Goal: Task Accomplishment & Management: Manage account settings

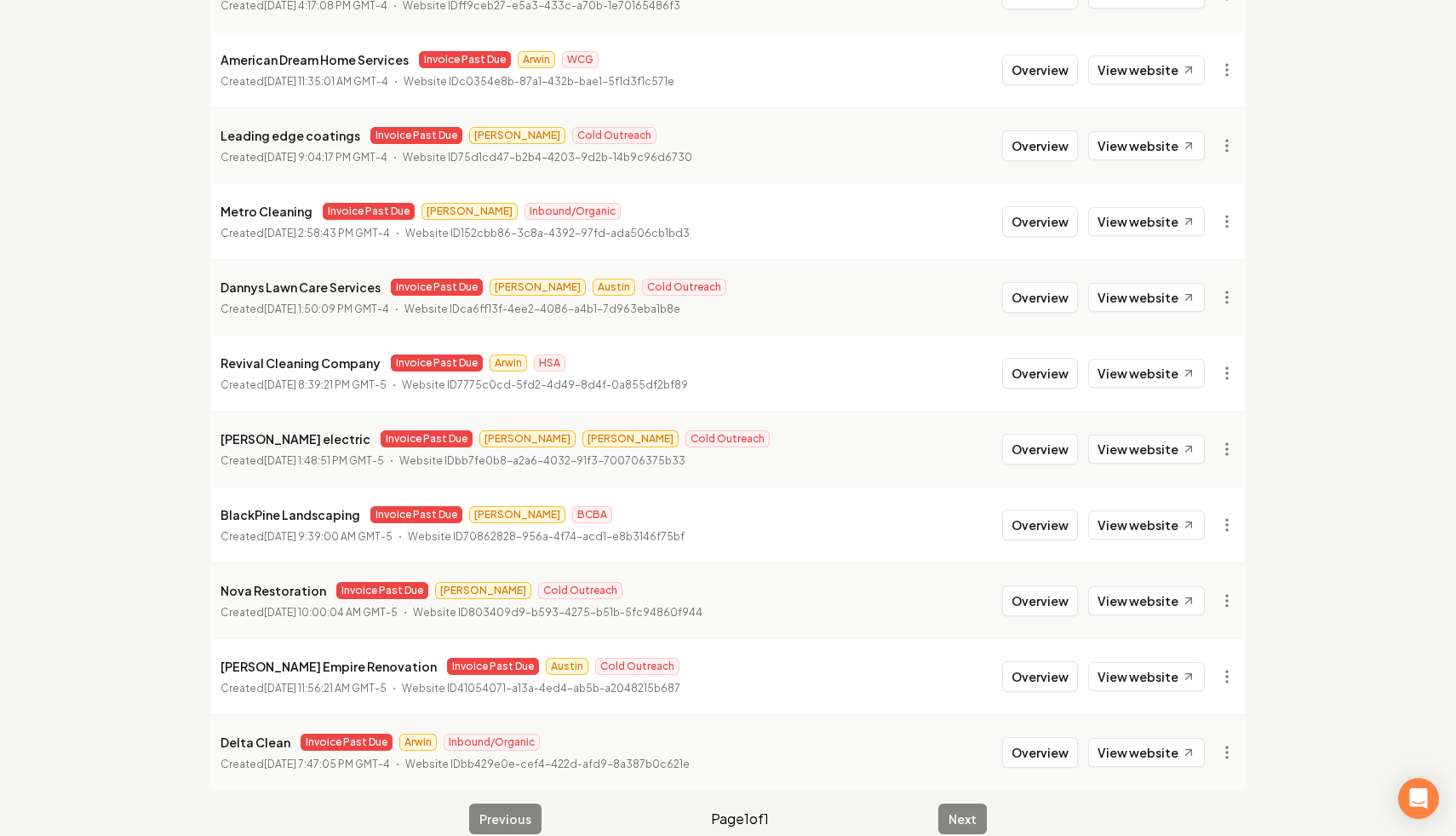
scroll to position [1421, 0]
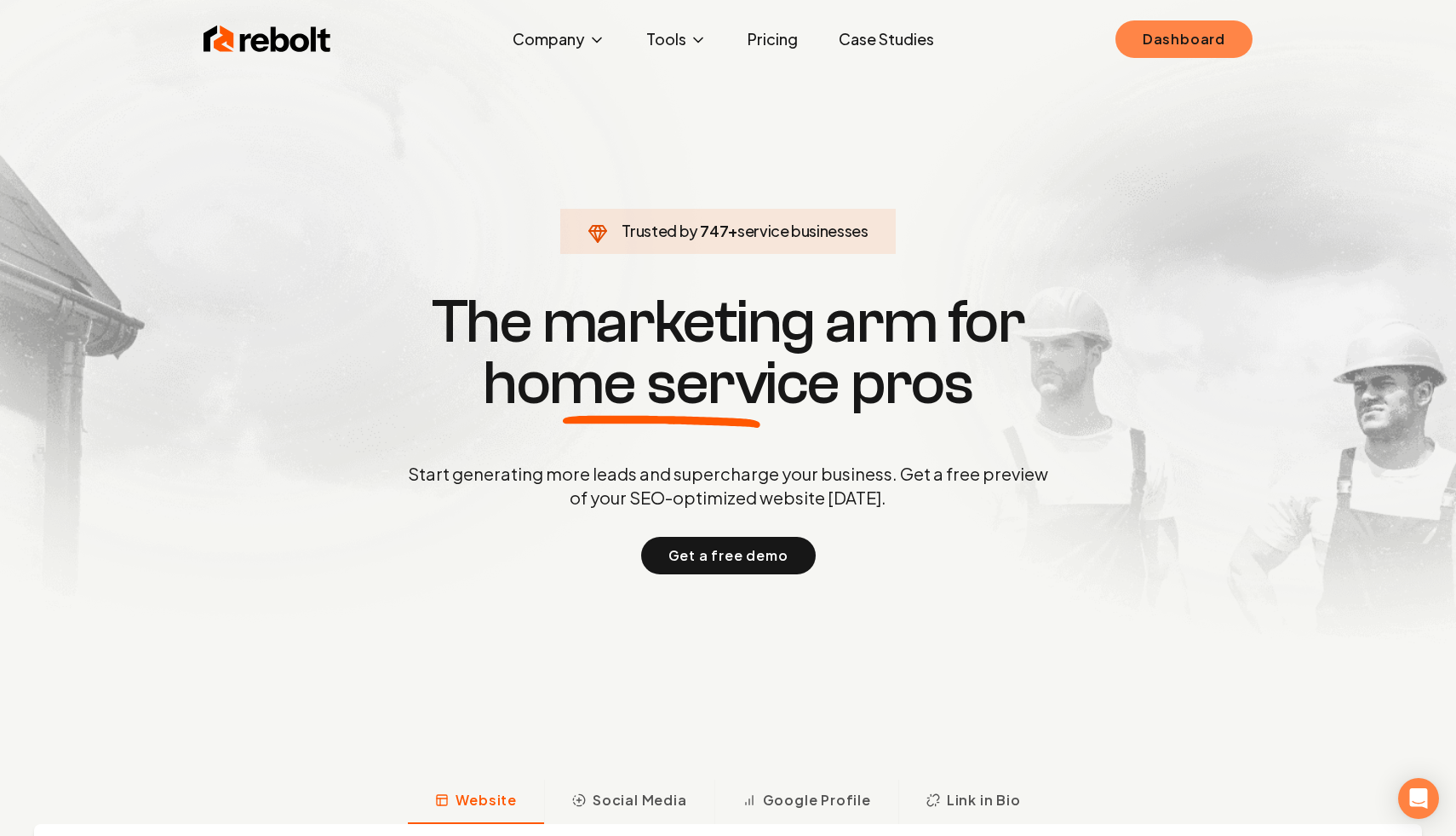
click at [1172, 32] on link "Dashboard" at bounding box center [1184, 39] width 137 height 37
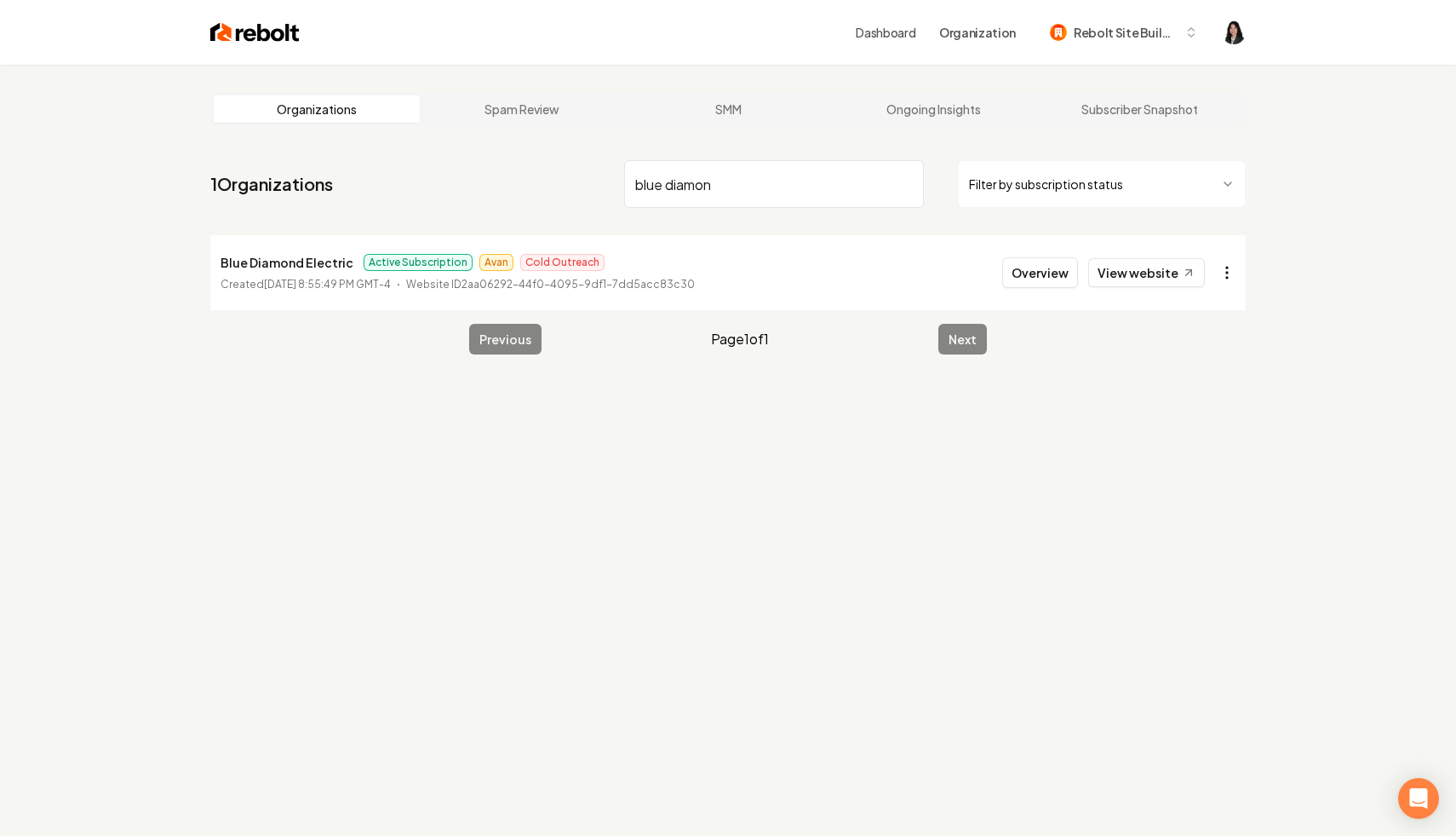
type input "blue diamon"
click at [1224, 276] on html "Dashboard Organization Rebolt Site Builder Organizations Spam Review SMM Ongoin…" at bounding box center [728, 418] width 1456 height 836
click at [1210, 416] on link "View in Stripe" at bounding box center [1186, 420] width 108 height 28
click at [1114, 274] on link "View website" at bounding box center [1146, 272] width 117 height 28
click at [908, 175] on input "blue diamon" at bounding box center [774, 184] width 299 height 48
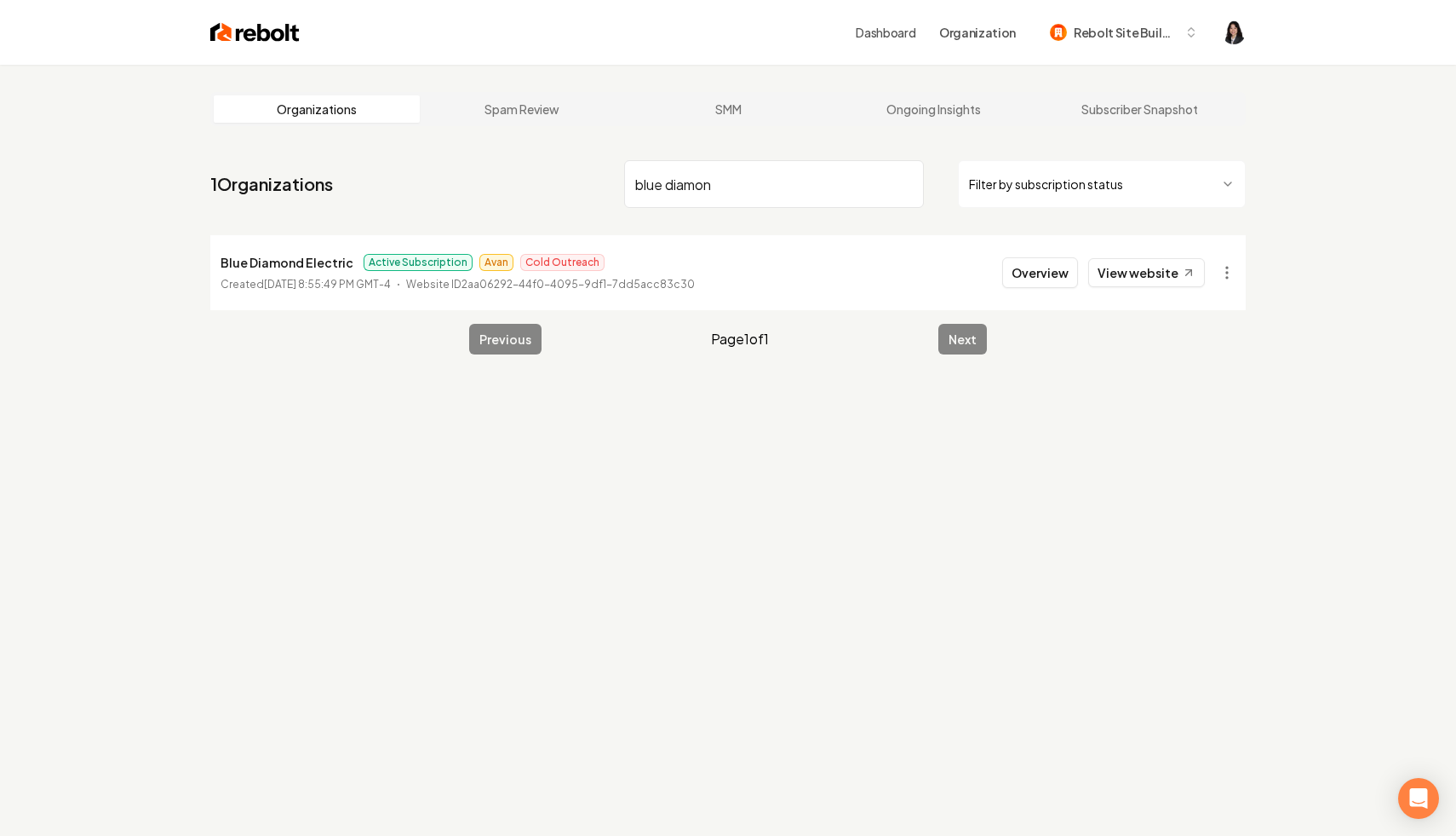
click at [908, 180] on input "blue diamon" at bounding box center [774, 184] width 299 height 48
type input "a"
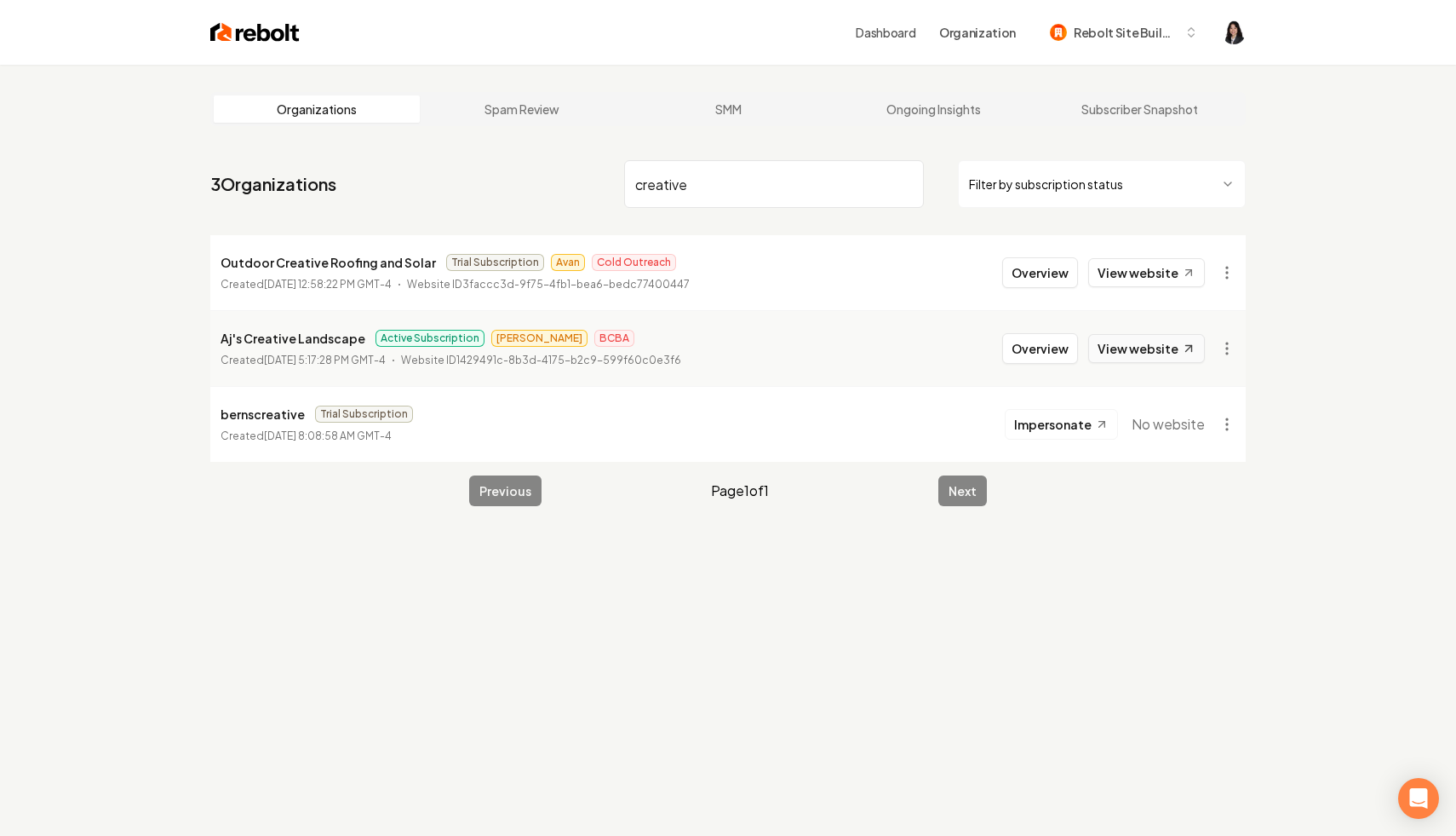
type input "creative"
click at [1156, 350] on link "View website" at bounding box center [1146, 348] width 117 height 28
click at [1232, 339] on html "Dashboard Organization Rebolt Site Builder Organizations Spam Review SMM Ongoin…" at bounding box center [728, 418] width 1456 height 836
click at [1213, 499] on link "View in Stripe" at bounding box center [1186, 496] width 108 height 28
click at [909, 183] on input "creative" at bounding box center [774, 184] width 299 height 48
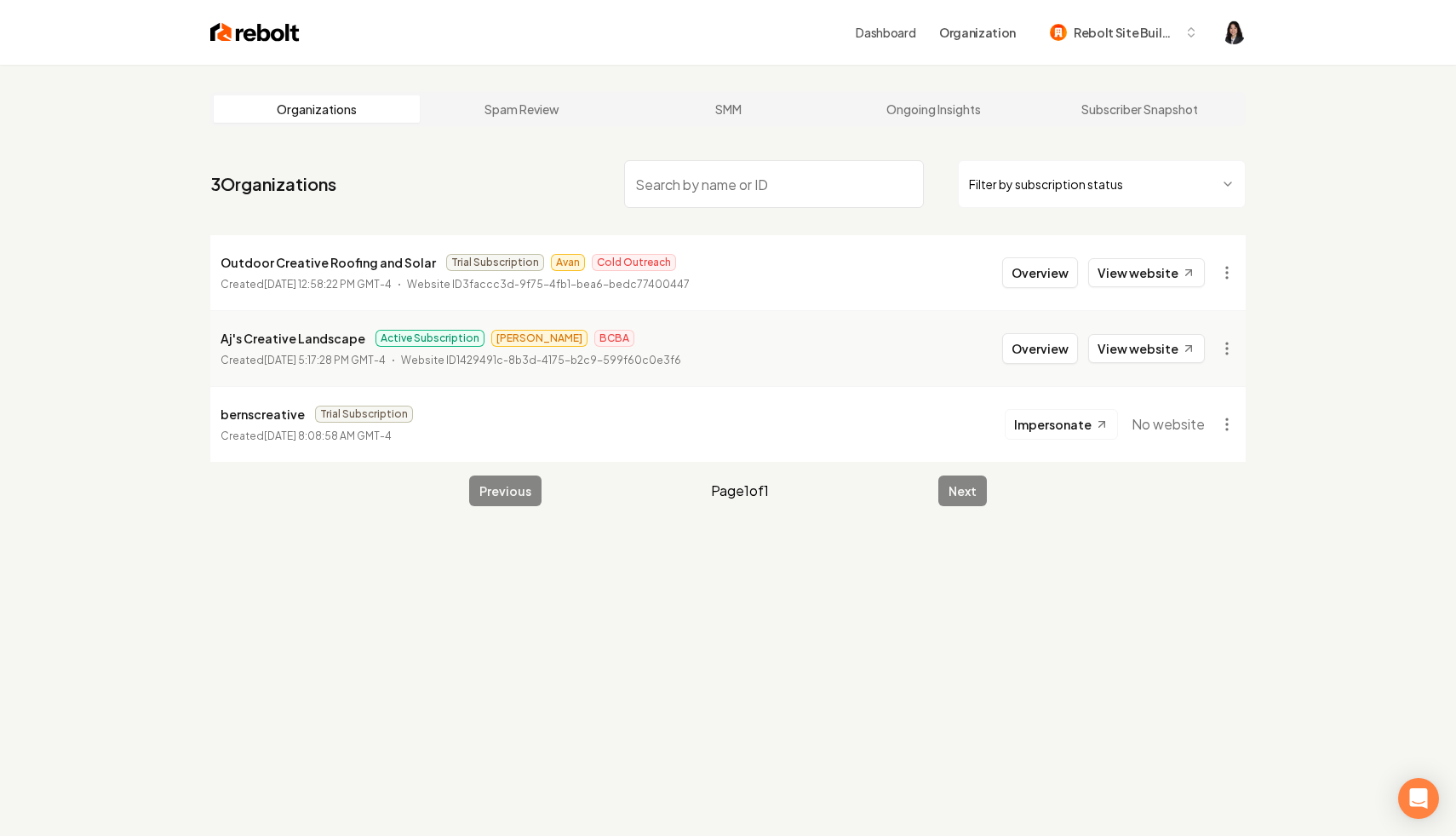
click at [1109, 180] on html "Dashboard Organization Rebolt Site Builder Organizations Spam Review SMM Ongoin…" at bounding box center [728, 418] width 1456 height 836
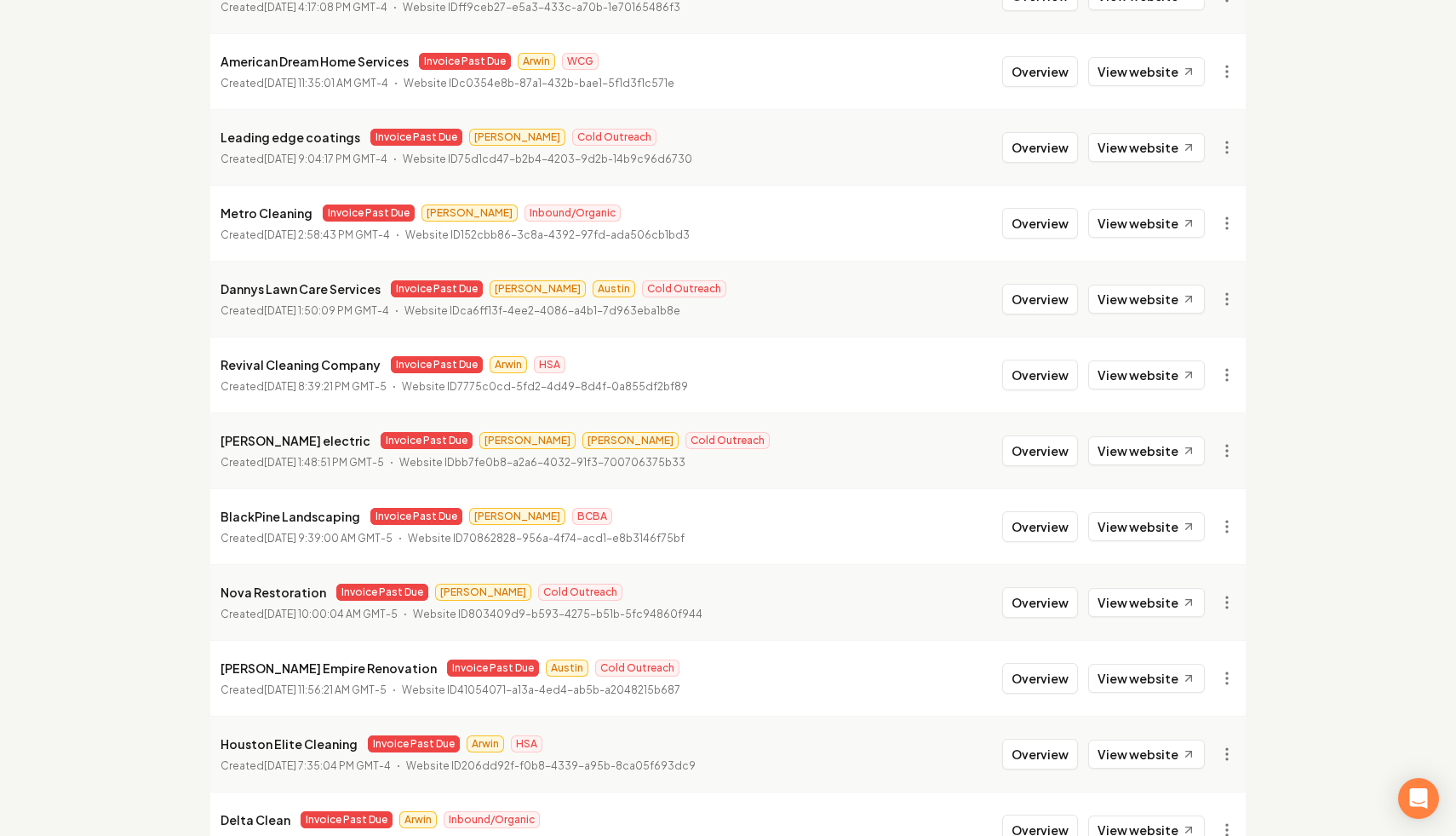
scroll to position [1518, 0]
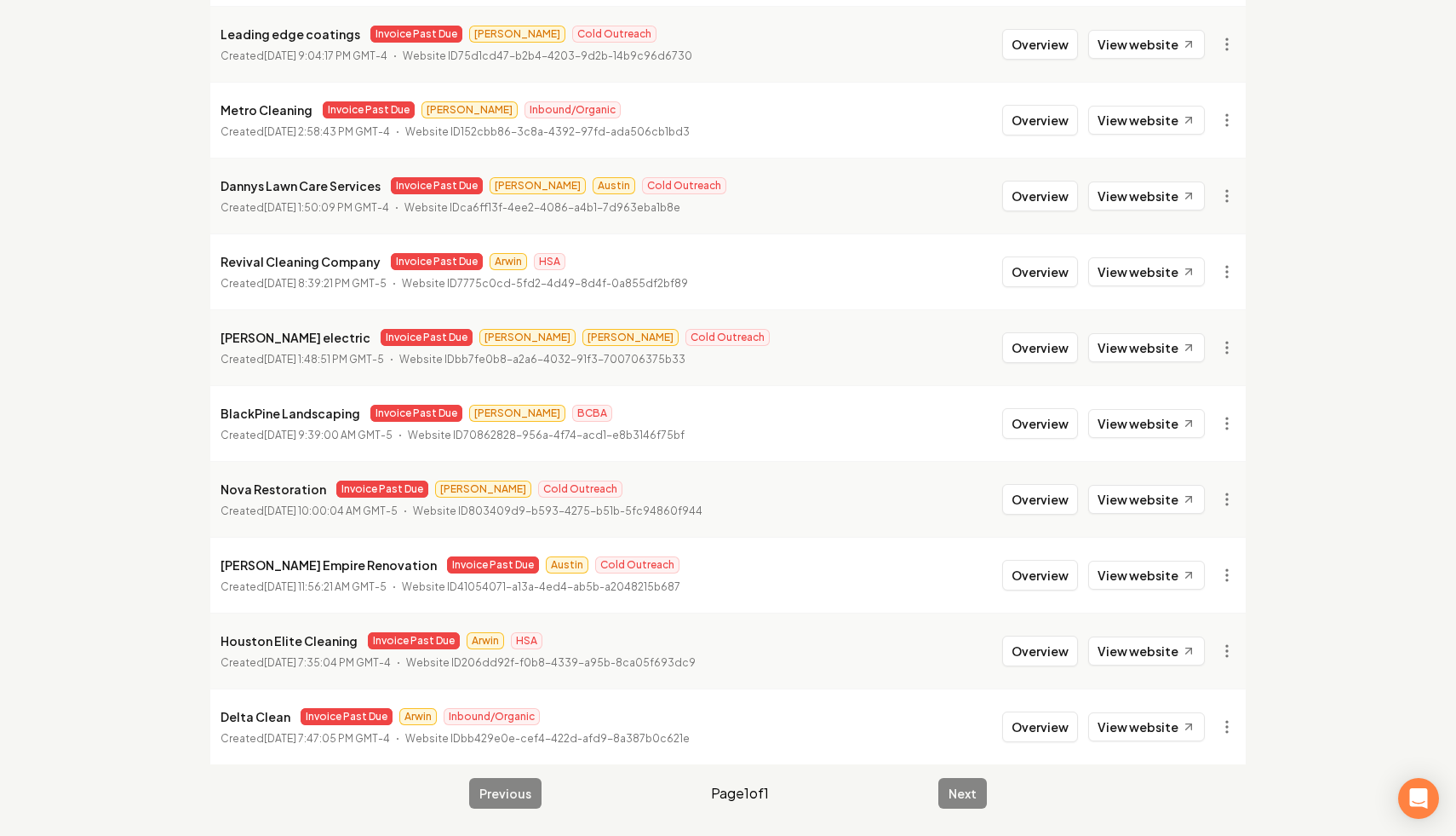
click at [1208, 467] on link "View in Stripe" at bounding box center [1186, 469] width 108 height 28
drag, startPoint x: 355, startPoint y: 639, endPoint x: 222, endPoint y: 633, distance: 133.1
click at [222, 633] on div "Houston Elite Cleaning Invoice Past Due Arwin HSA" at bounding box center [458, 641] width 475 height 21
copy p "Houston Elite Cleaning"
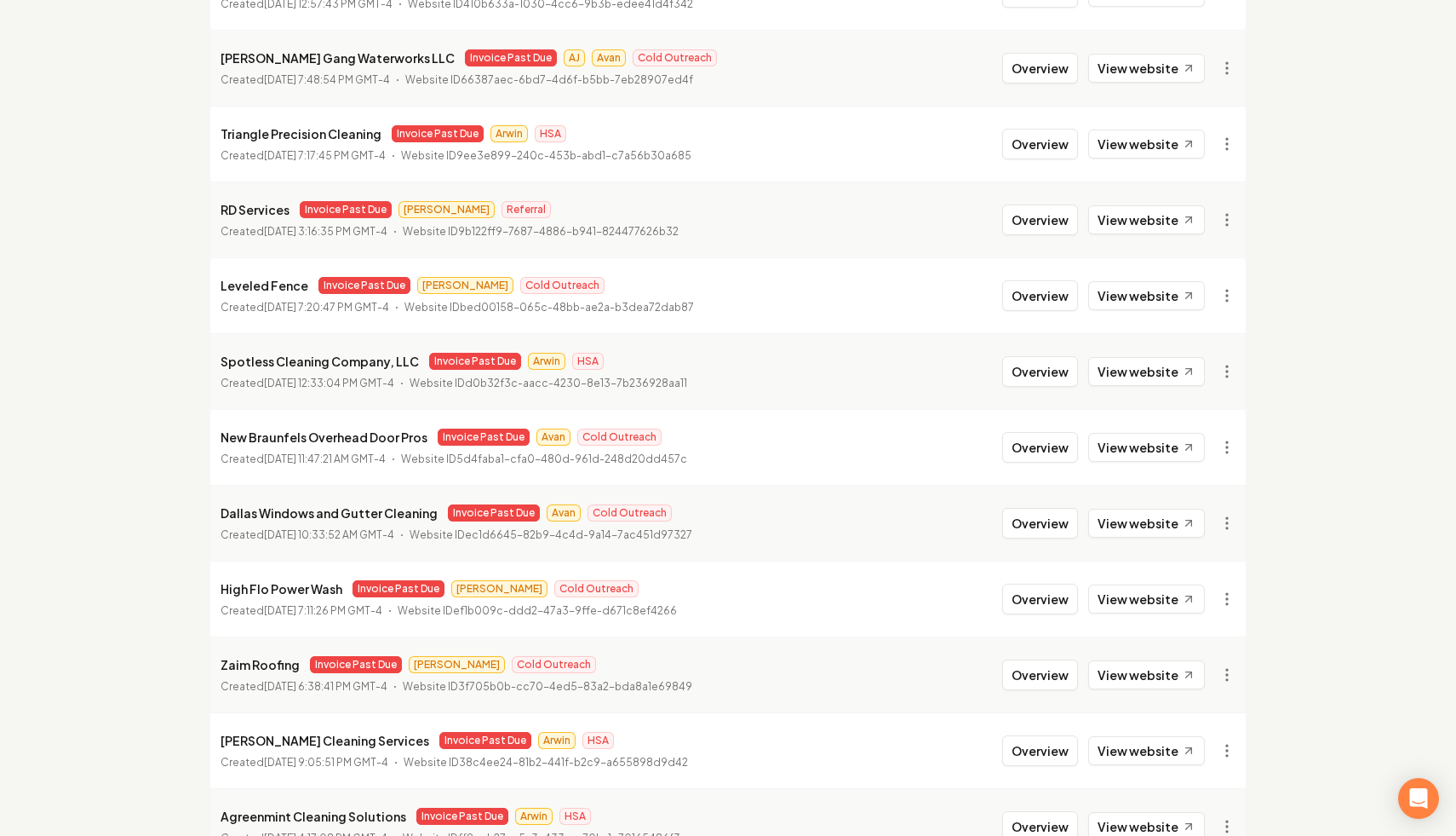
scroll to position [0, 0]
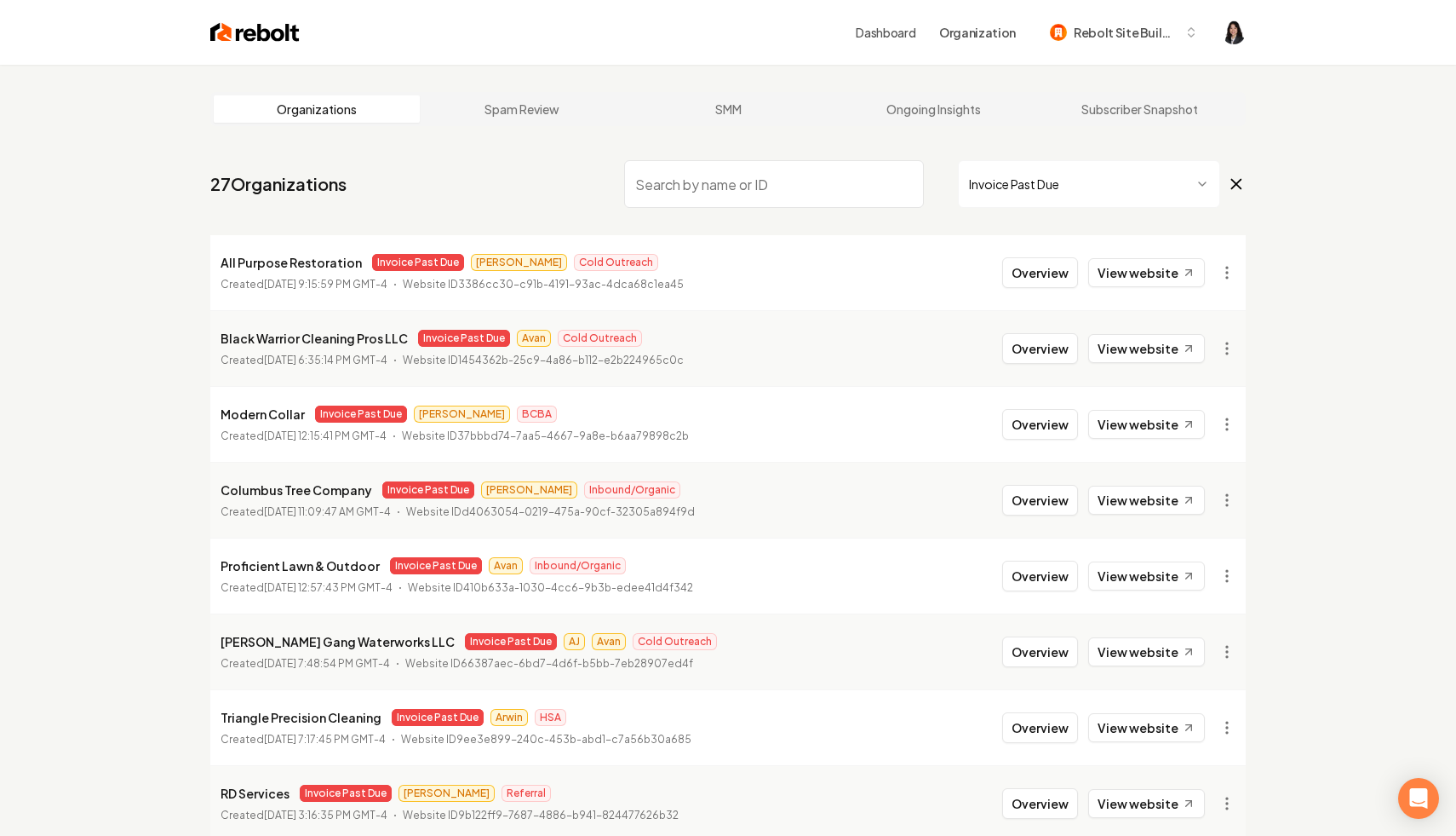
click at [1245, 183] on icon at bounding box center [1236, 184] width 19 height 21
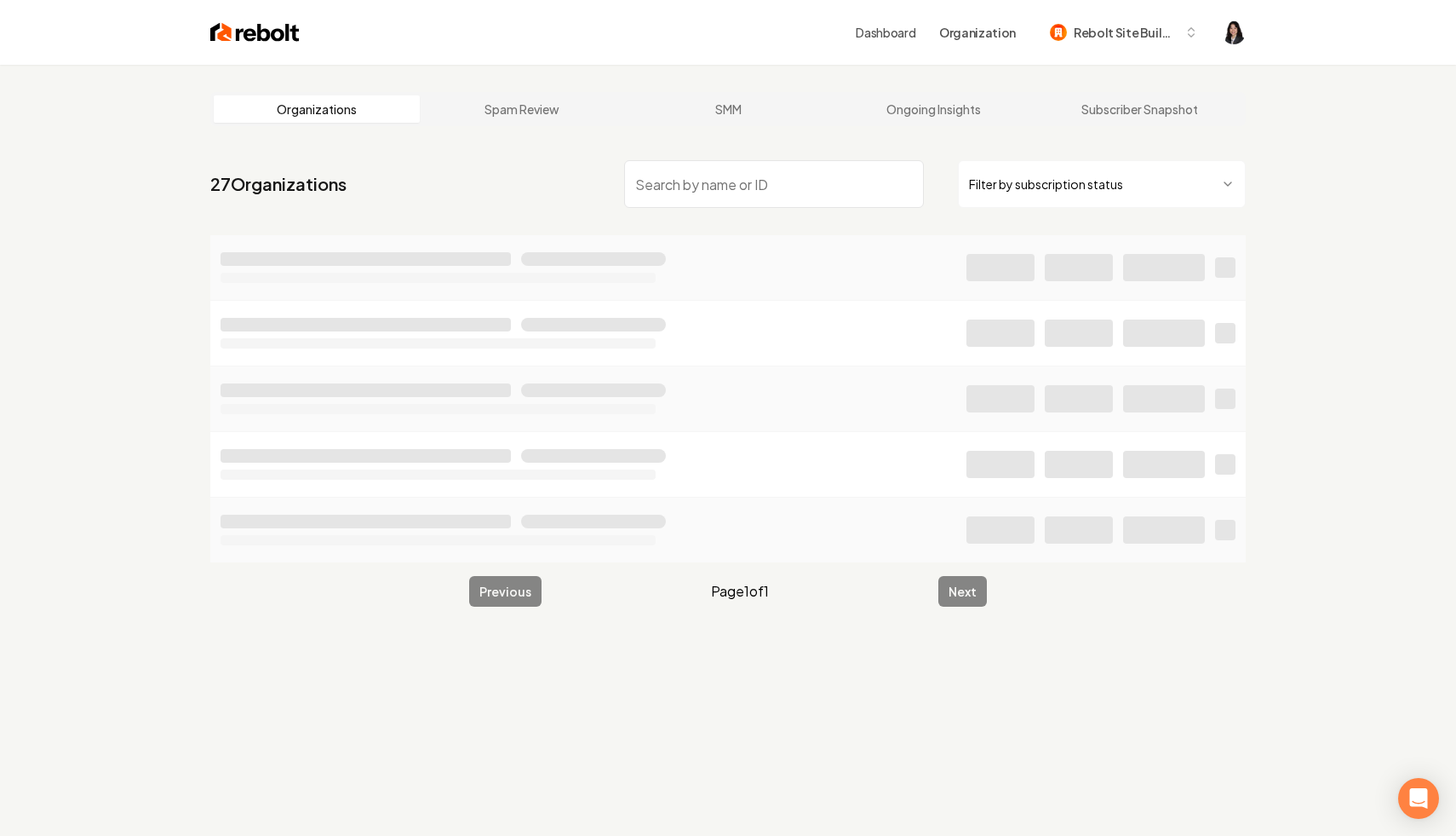
click at [850, 188] on input "search" at bounding box center [774, 184] width 299 height 48
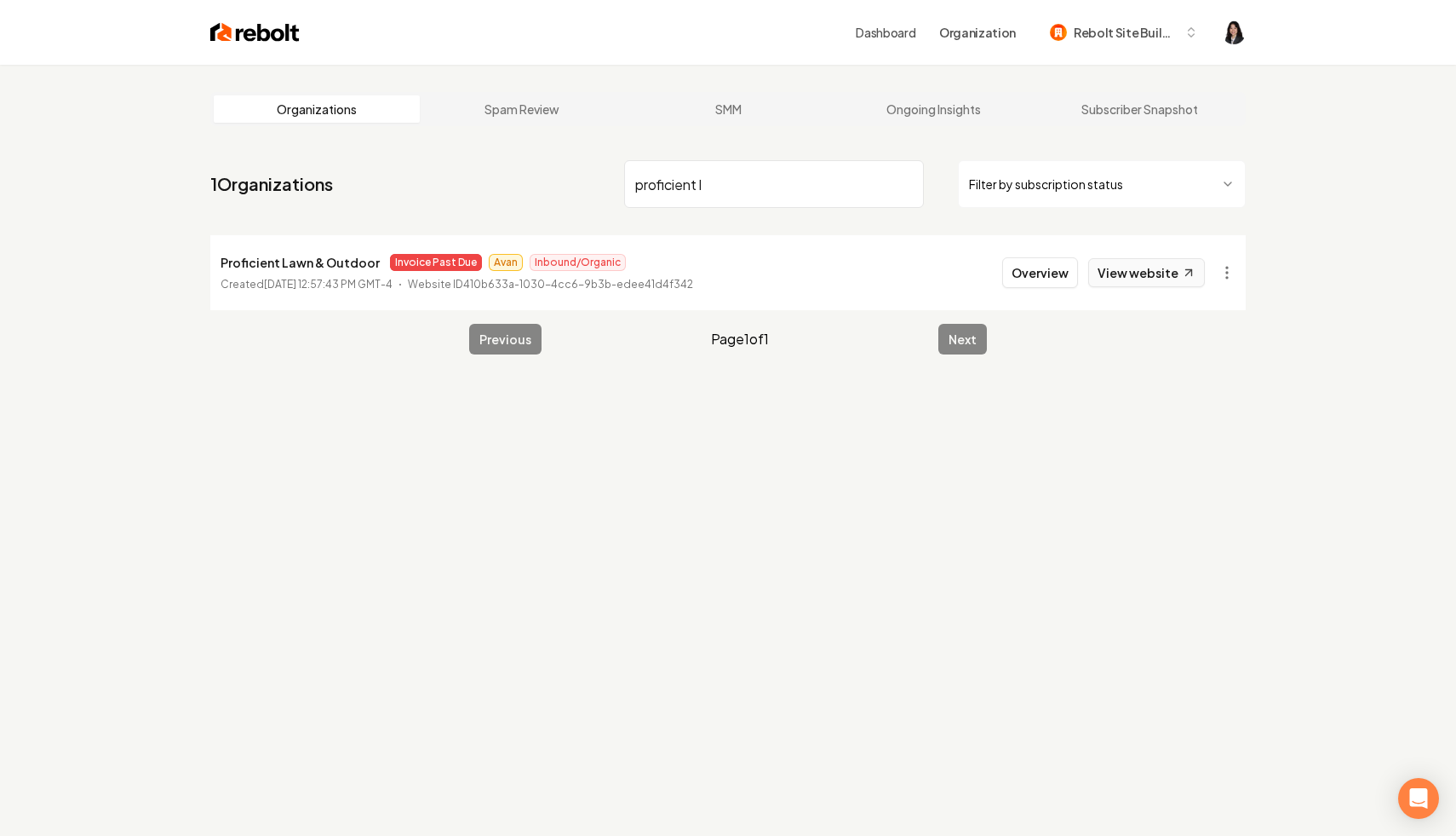
type input "proficient l"
click at [1171, 273] on link "View website" at bounding box center [1146, 272] width 117 height 28
click at [1223, 275] on html "Dashboard Organization Rebolt Site Builder Organizations Spam Review SMM Ongoin…" at bounding box center [728, 418] width 1456 height 836
click at [836, 212] on html "Dashboard Organization Rebolt Site Builder Organizations Spam Review SMM Ongoin…" at bounding box center [728, 418] width 1456 height 836
click at [1093, 171] on html "Dashboard Organization Rebolt Site Builder Organizations Spam Review SMM Ongoin…" at bounding box center [728, 418] width 1456 height 836
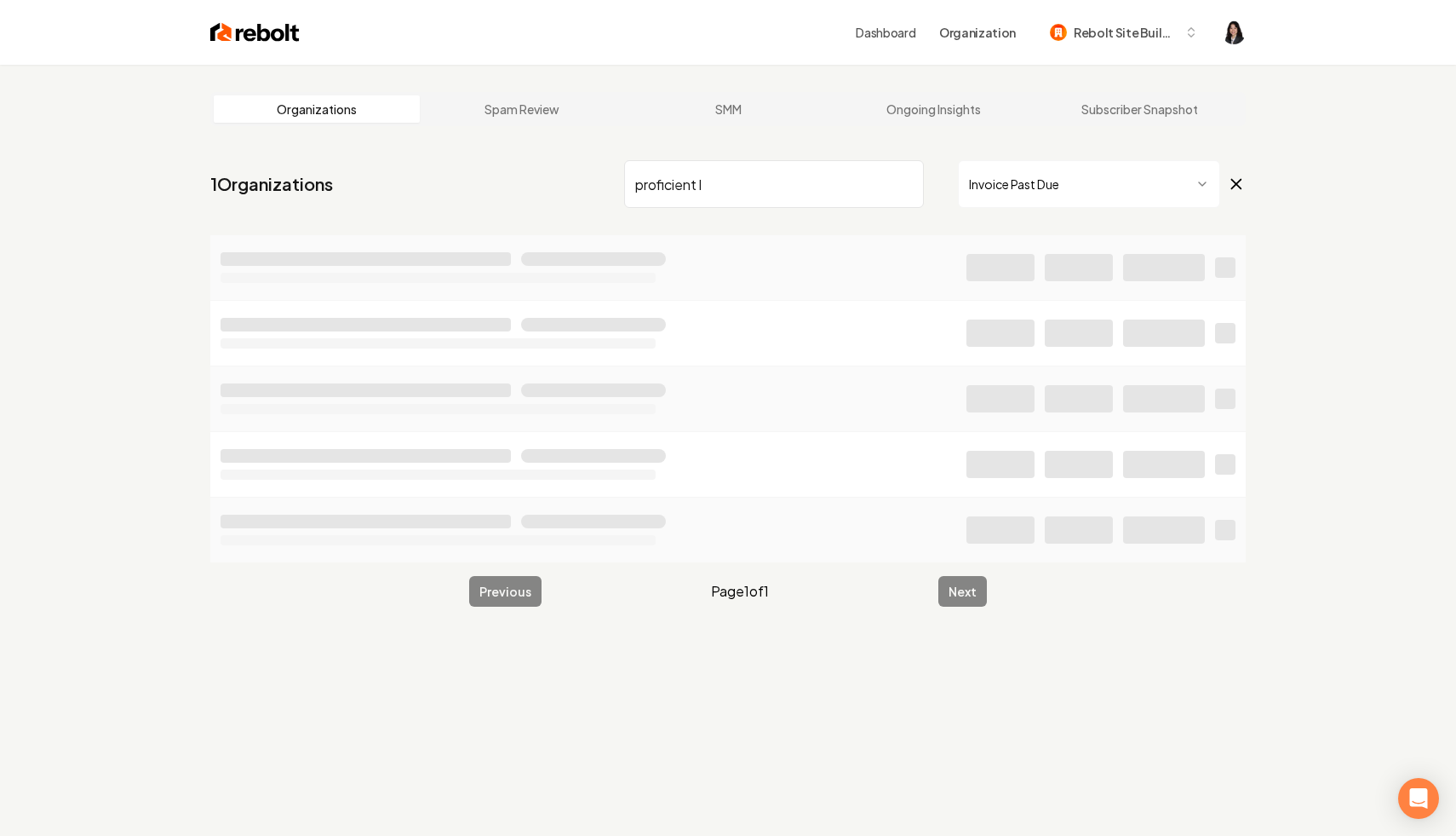
click at [906, 183] on input "proficient l" at bounding box center [774, 184] width 299 height 48
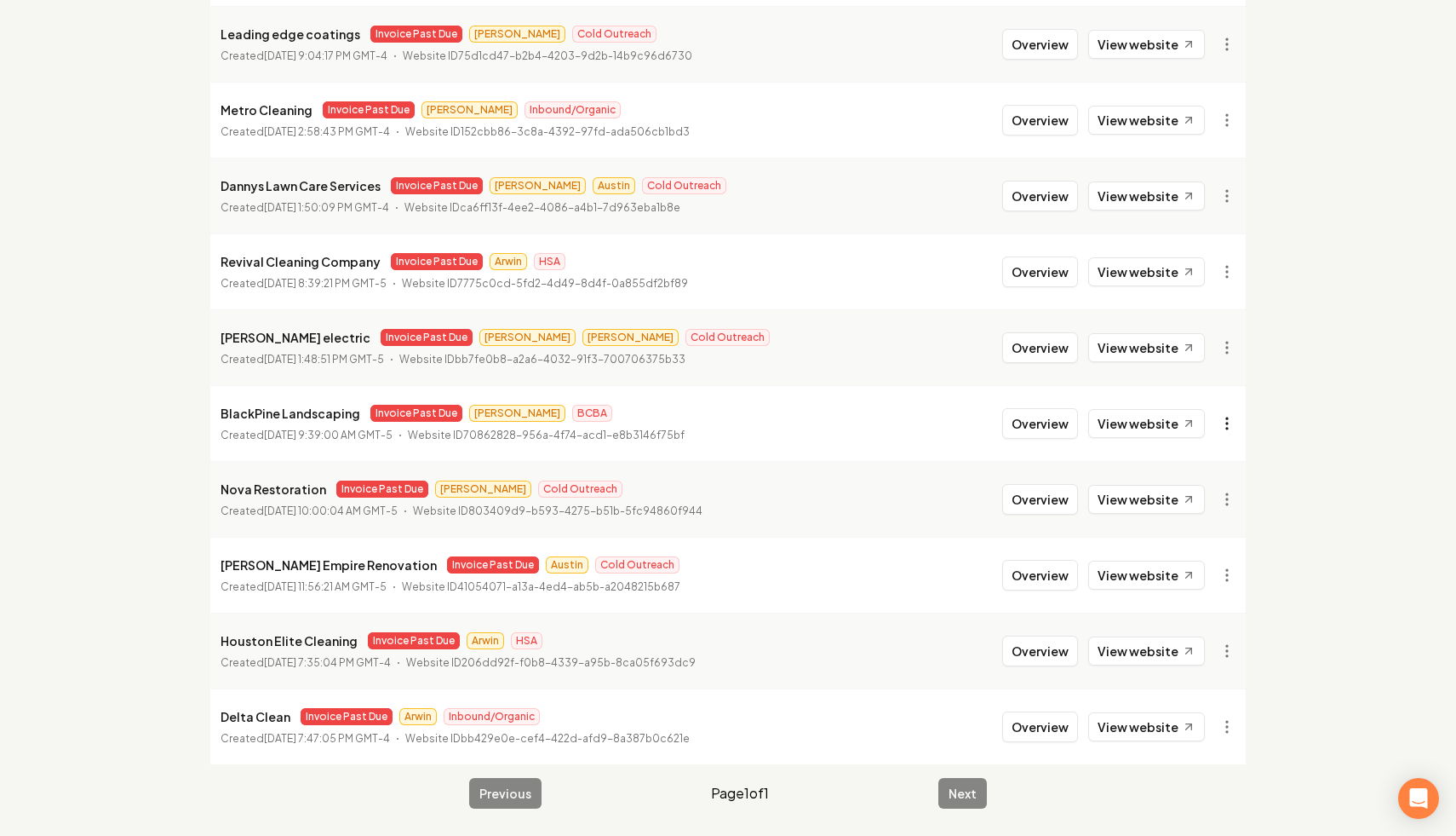
scroll to position [147, 0]
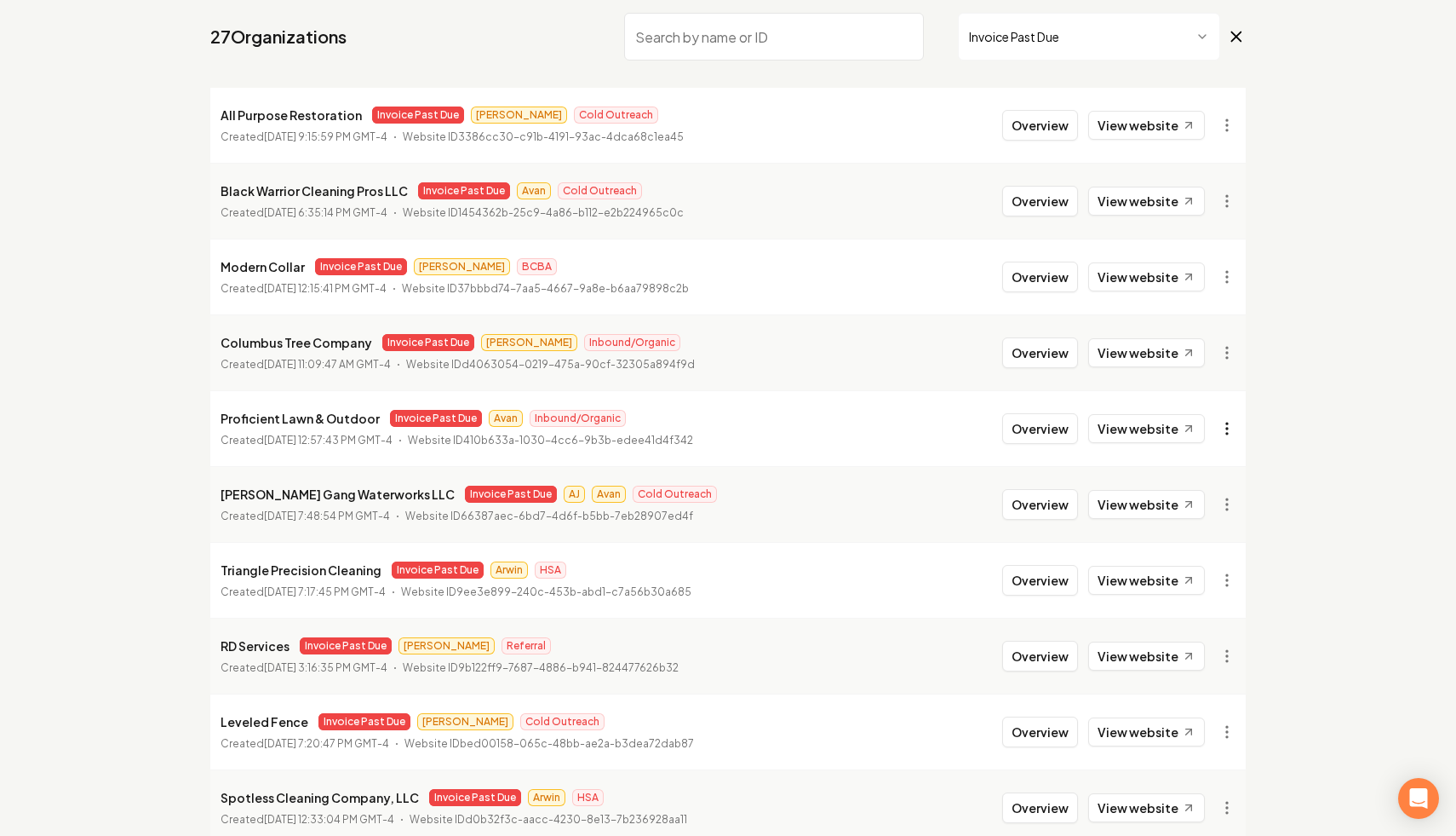
click at [1230, 427] on html "Dashboard Organization Rebolt Site Builder Organizations Spam Review SMM Ongoin…" at bounding box center [728, 270] width 1456 height 836
click at [1204, 571] on link "View in Stripe" at bounding box center [1186, 576] width 108 height 28
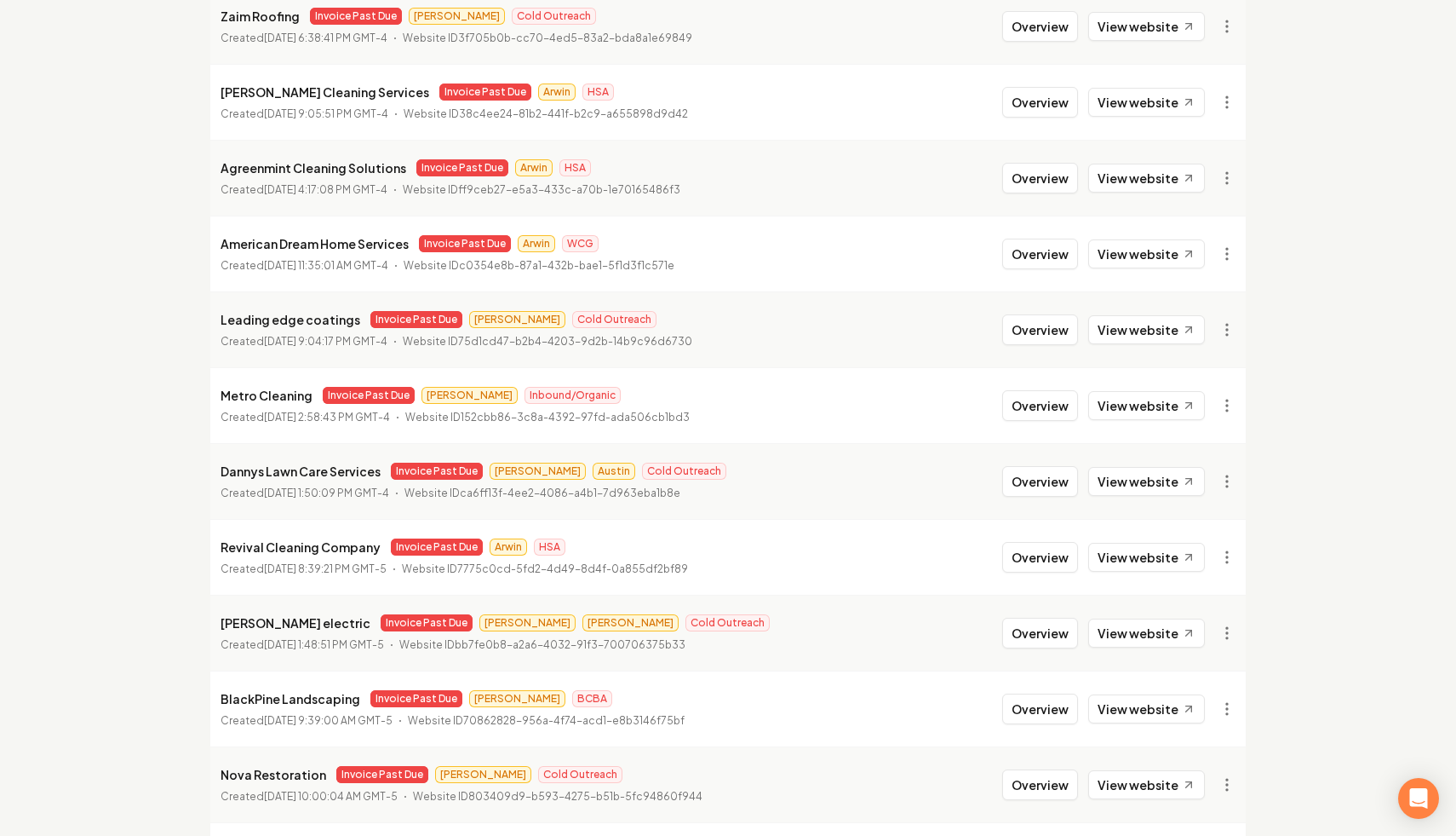
scroll to position [1518, 0]
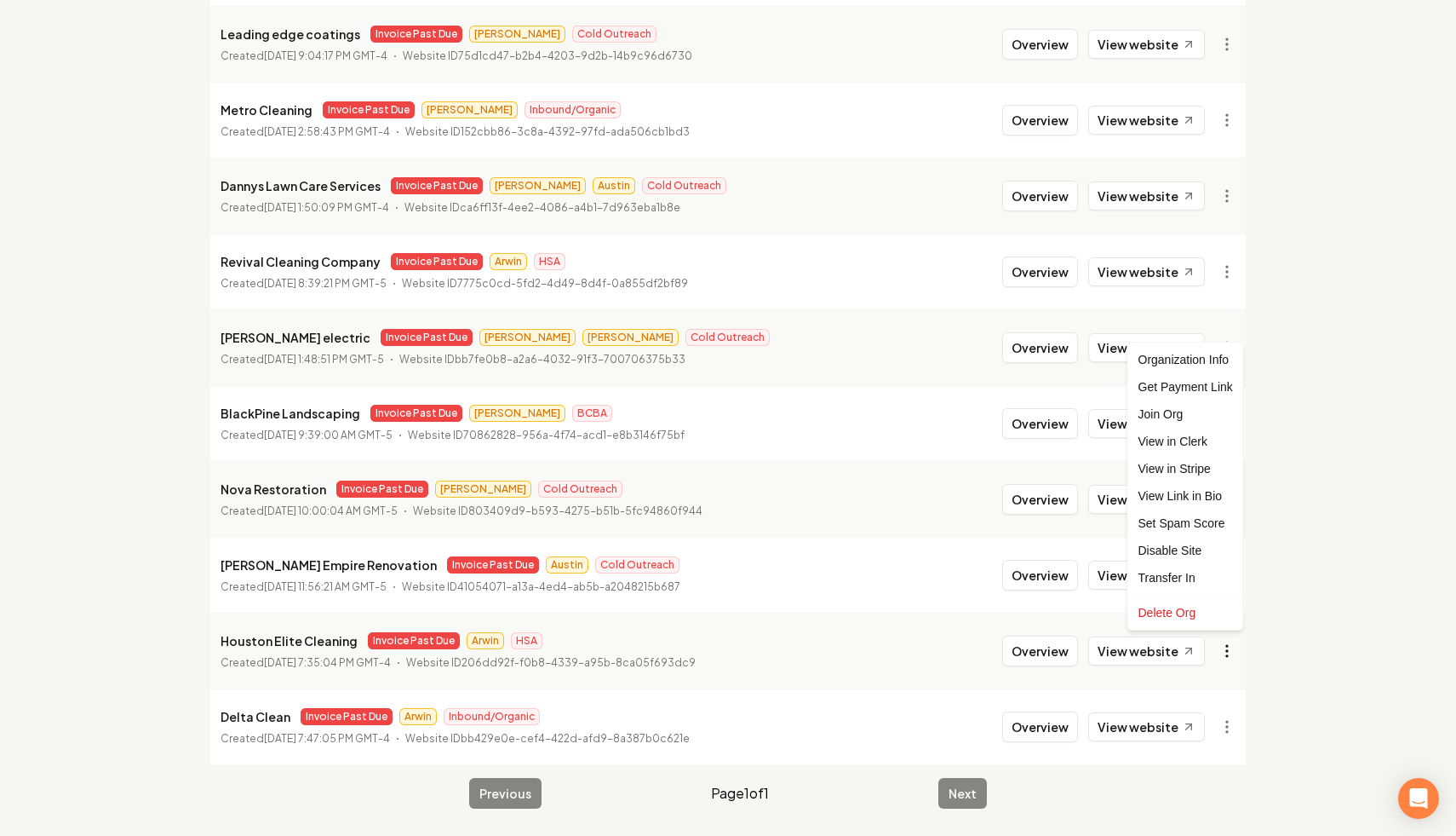
click at [1204, 474] on link "View in Stripe" at bounding box center [1186, 469] width 108 height 28
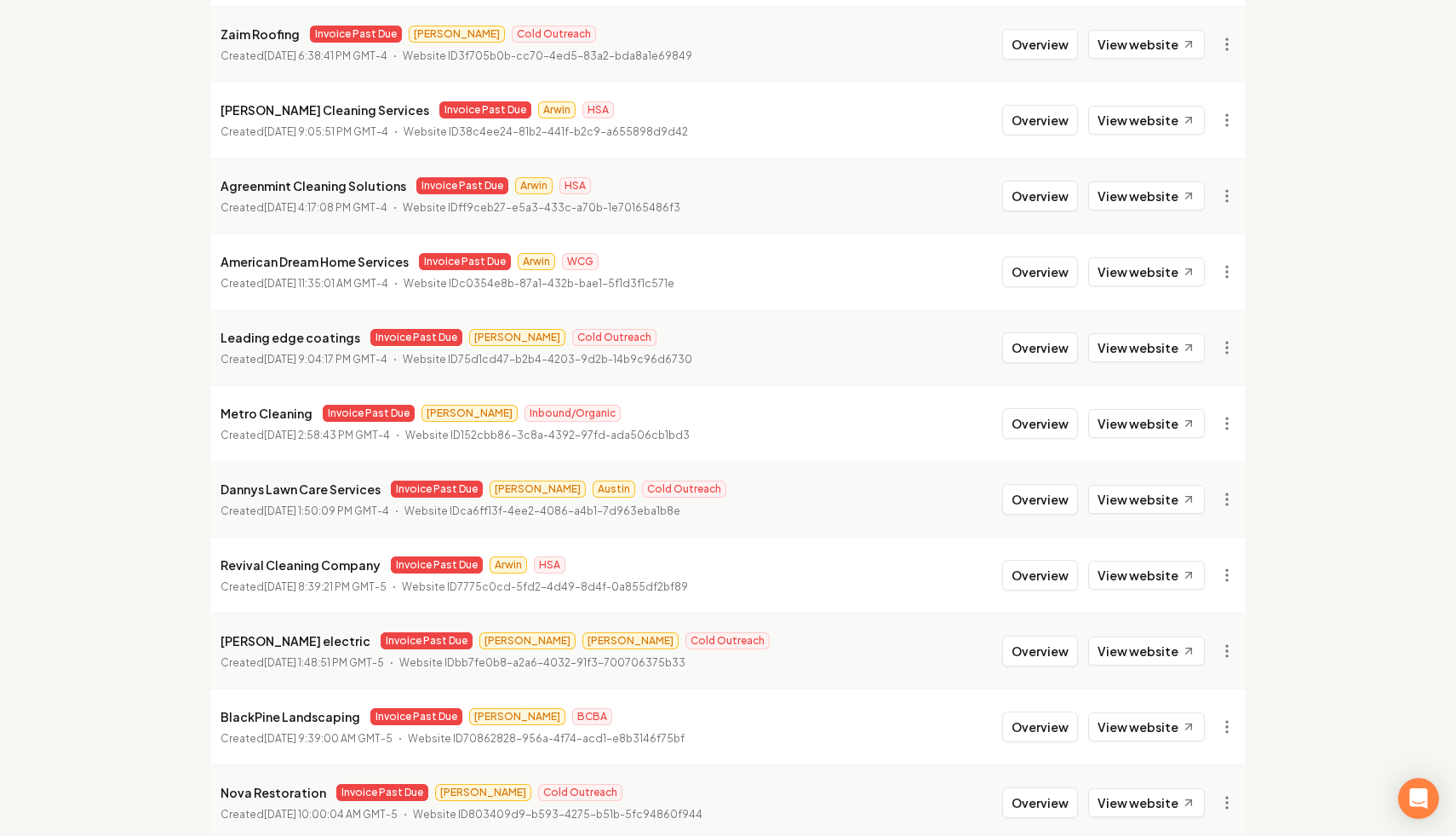
scroll to position [147, 0]
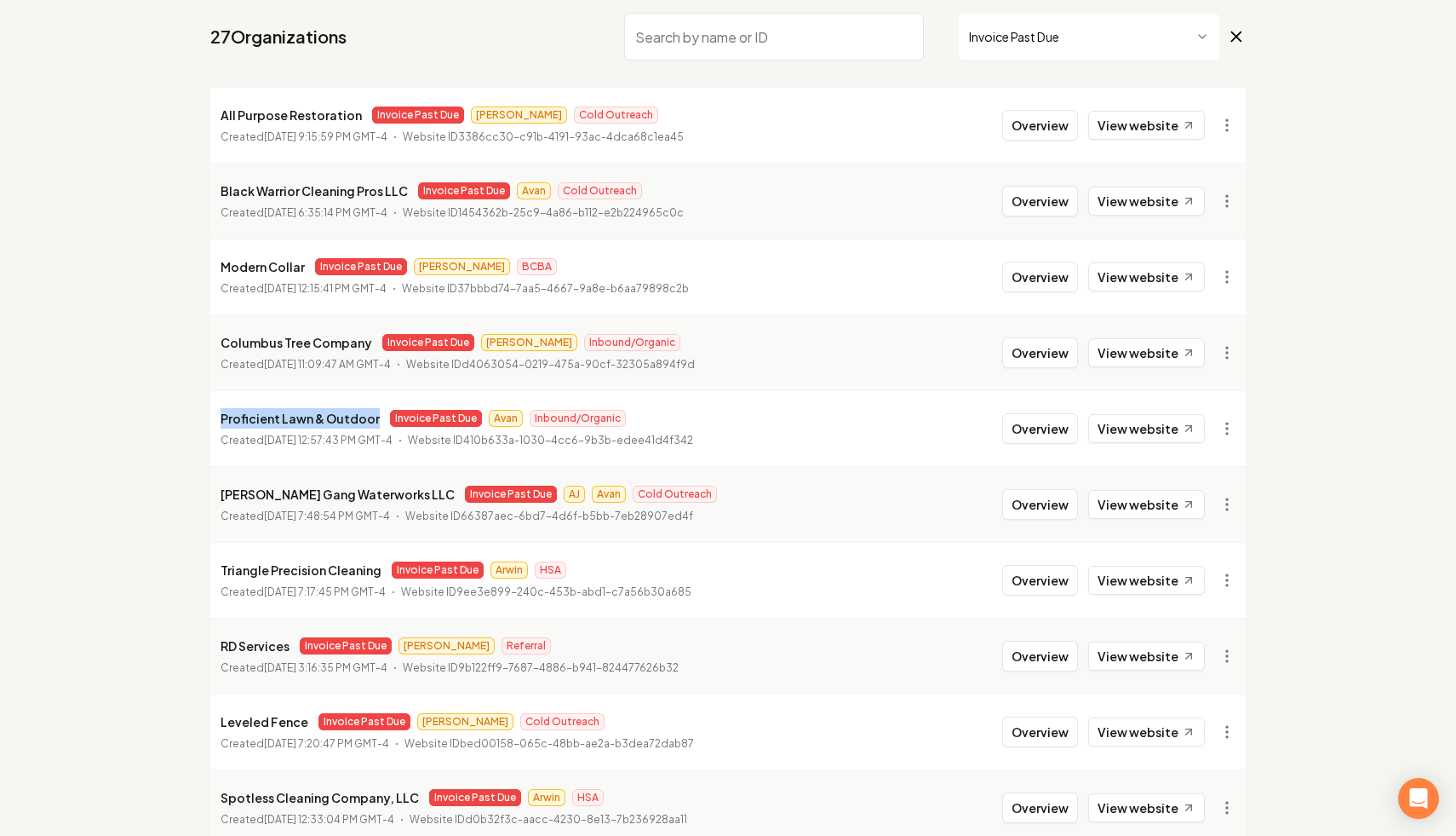
drag, startPoint x: 371, startPoint y: 415, endPoint x: 209, endPoint y: 424, distance: 162.2
click at [210, 424] on li "Proficient Lawn & Outdoor Invoice Past Due Avan Inbound/Organic Created July 6,…" at bounding box center [728, 427] width 1036 height 76
copy p "Proficient Lawn & Outdoor"
click at [1216, 426] on html "Dashboard Organization Rebolt Site Builder Organizations Spam Review SMM Ongoin…" at bounding box center [728, 270] width 1456 height 836
click at [1187, 579] on link "View in Stripe" at bounding box center [1186, 576] width 108 height 28
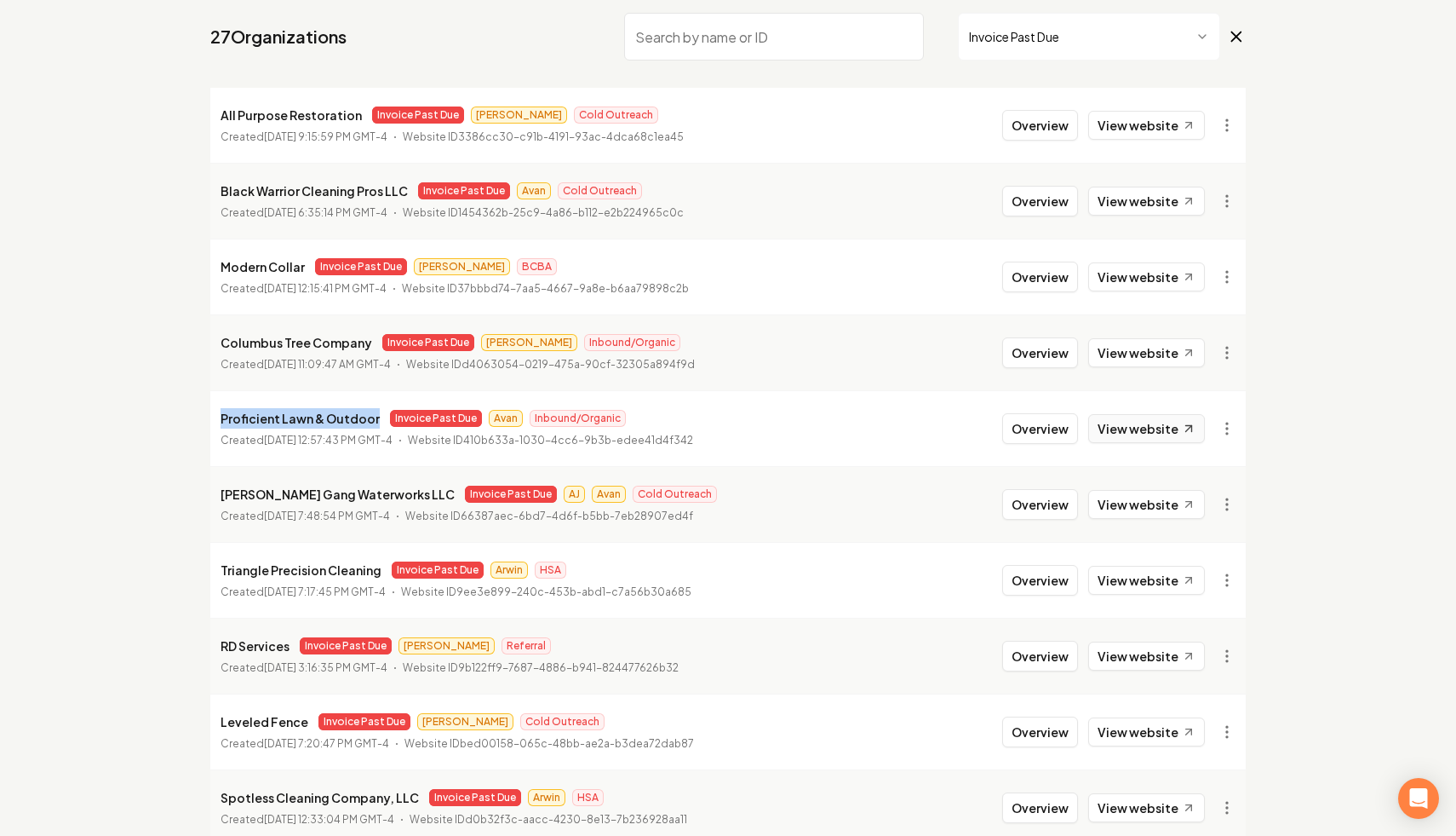
click at [1168, 429] on link "View website" at bounding box center [1146, 428] width 117 height 28
click at [340, 504] on div "James Gang Waterworks LLC Invoice Past Due AJ Avan Cold Outreach Created July 1…" at bounding box center [469, 505] width 497 height 41
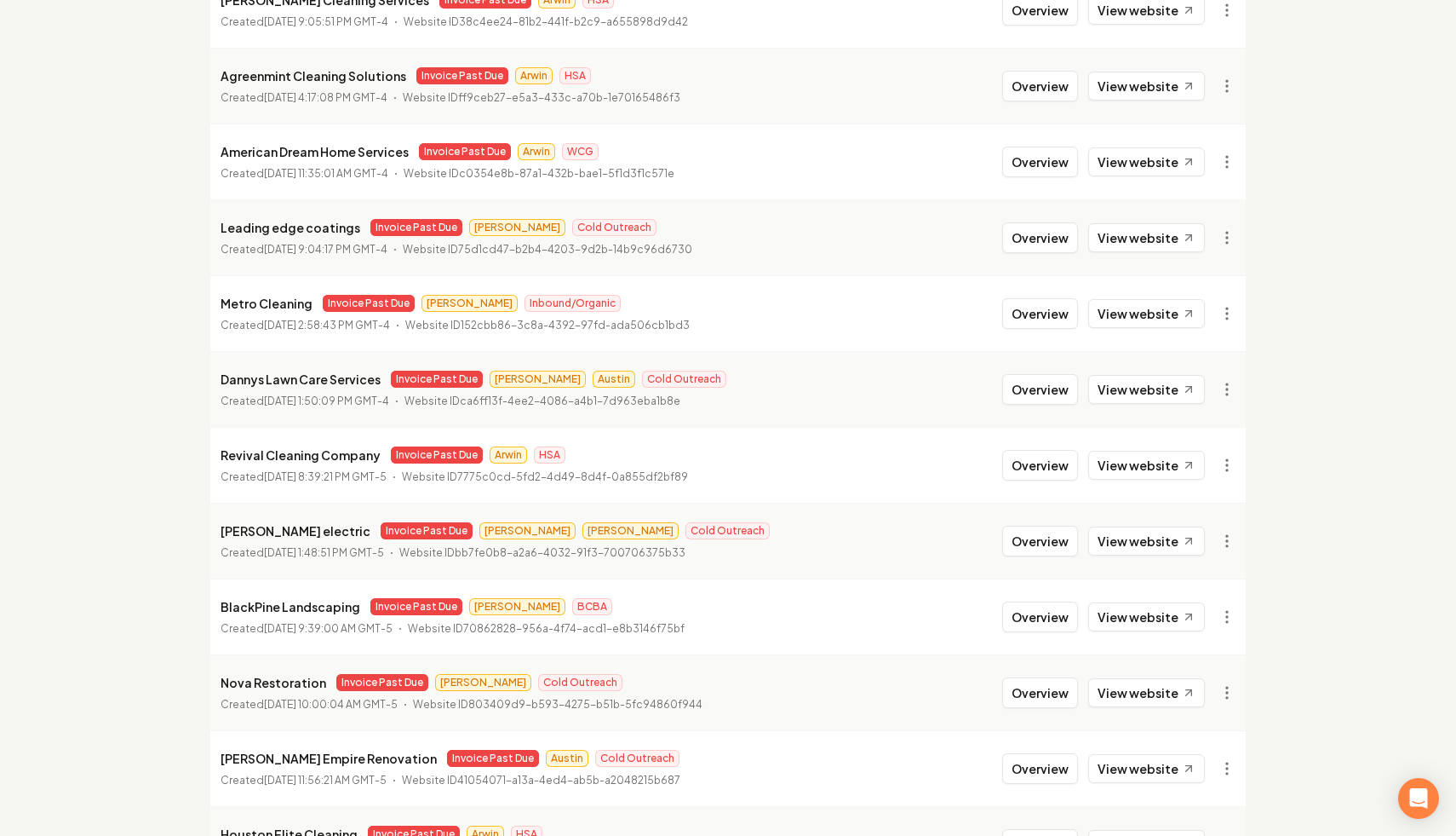
scroll to position [1518, 0]
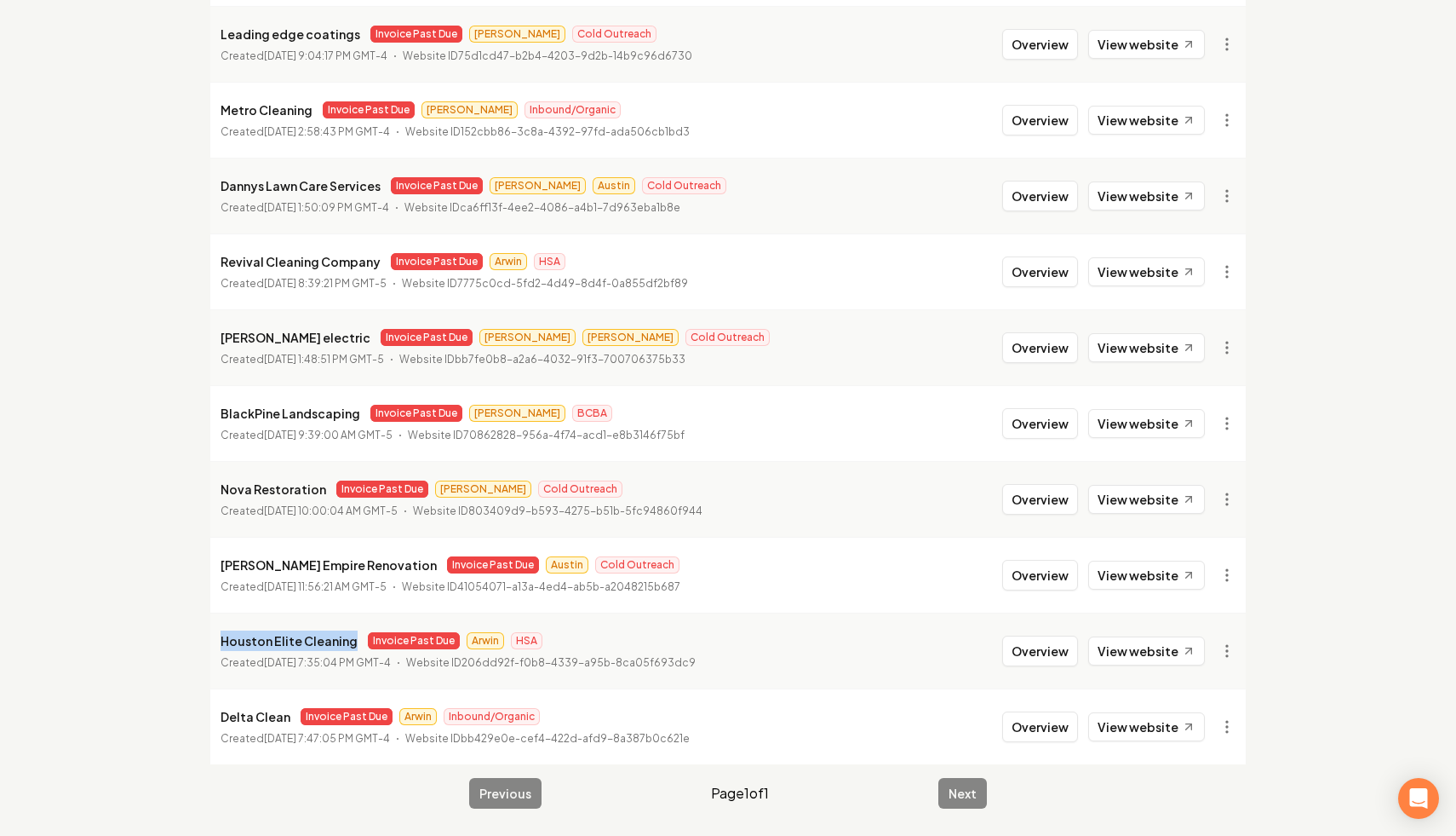
drag, startPoint x: 353, startPoint y: 644, endPoint x: 197, endPoint y: 641, distance: 156.0
copy p "Houston Elite Cleaning"
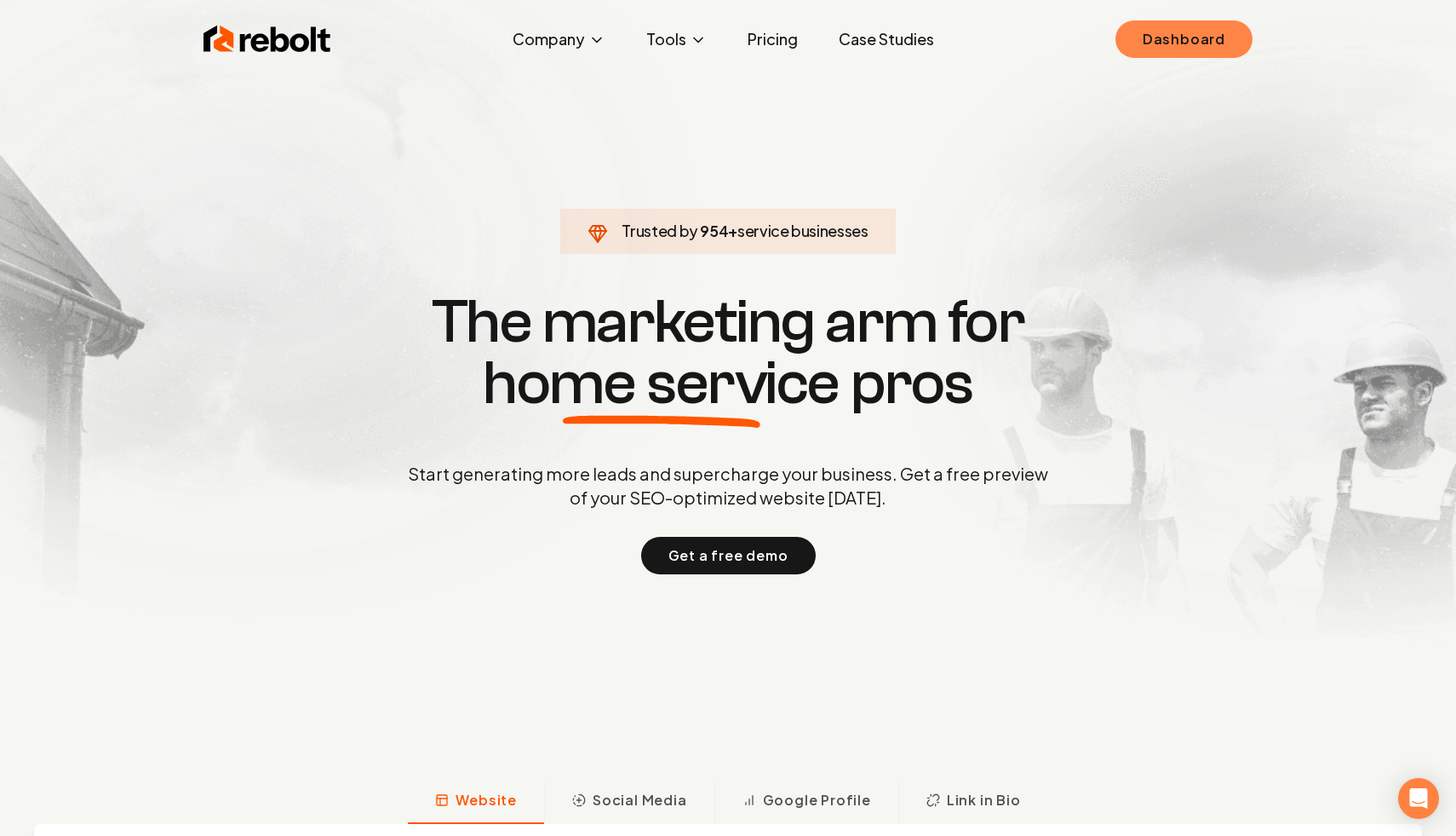
click at [1225, 41] on link "Dashboard" at bounding box center [1184, 39] width 137 height 37
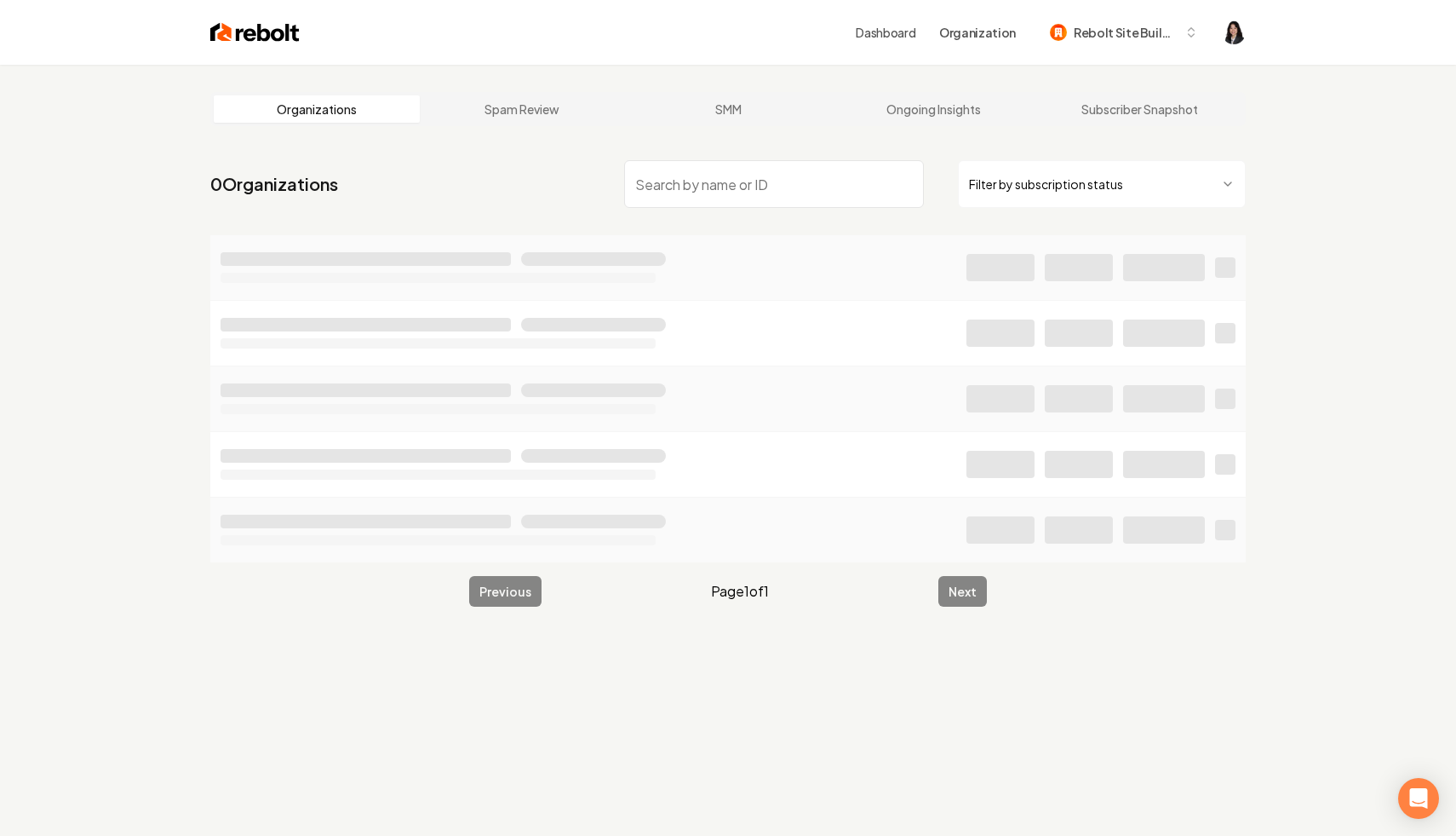
click at [1062, 176] on html "Dashboard Organization Rebolt Site Builder Organizations Spam Review SMM Ongoin…" at bounding box center [728, 418] width 1456 height 836
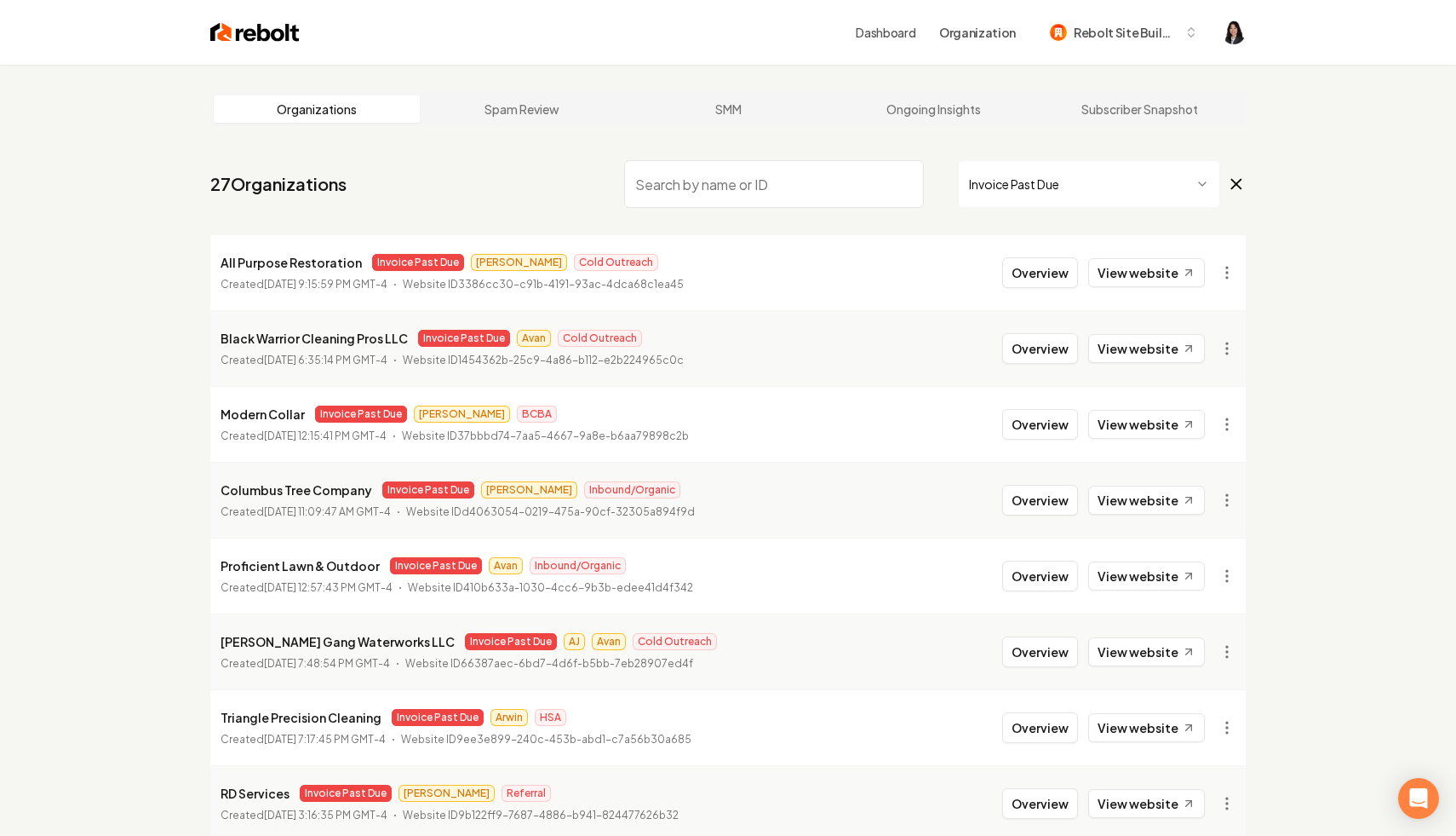
click at [1240, 183] on icon at bounding box center [1236, 184] width 19 height 21
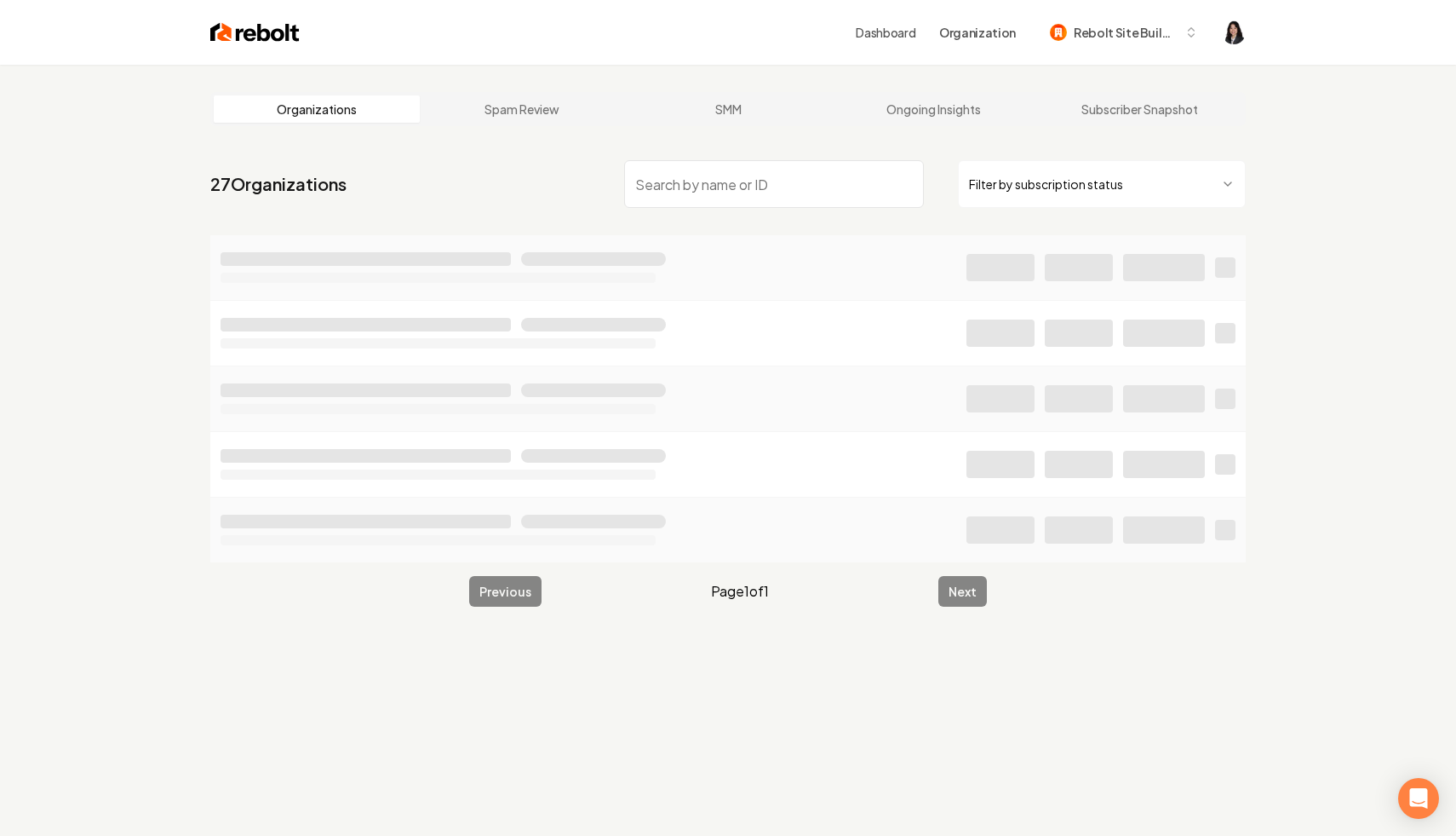
click at [844, 172] on input "search" at bounding box center [774, 184] width 299 height 48
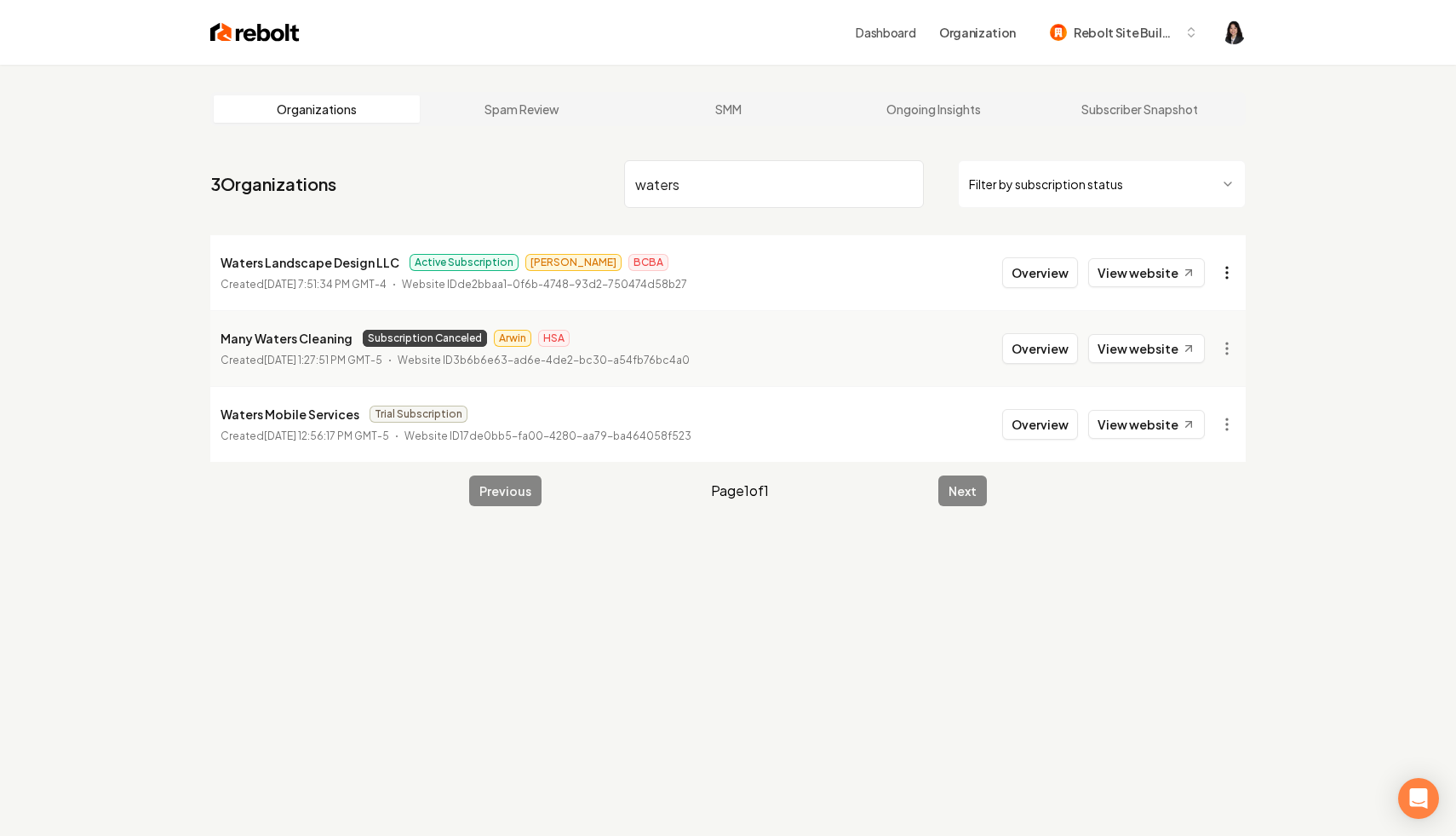
type input "waters"
click at [1229, 283] on html "Dashboard Organization Rebolt Site Builder Organizations Spam Review SMM Ongoin…" at bounding box center [728, 418] width 1456 height 836
click at [1204, 420] on link "View in Stripe" at bounding box center [1186, 420] width 108 height 28
click at [906, 184] on input "waters" at bounding box center [774, 184] width 299 height 48
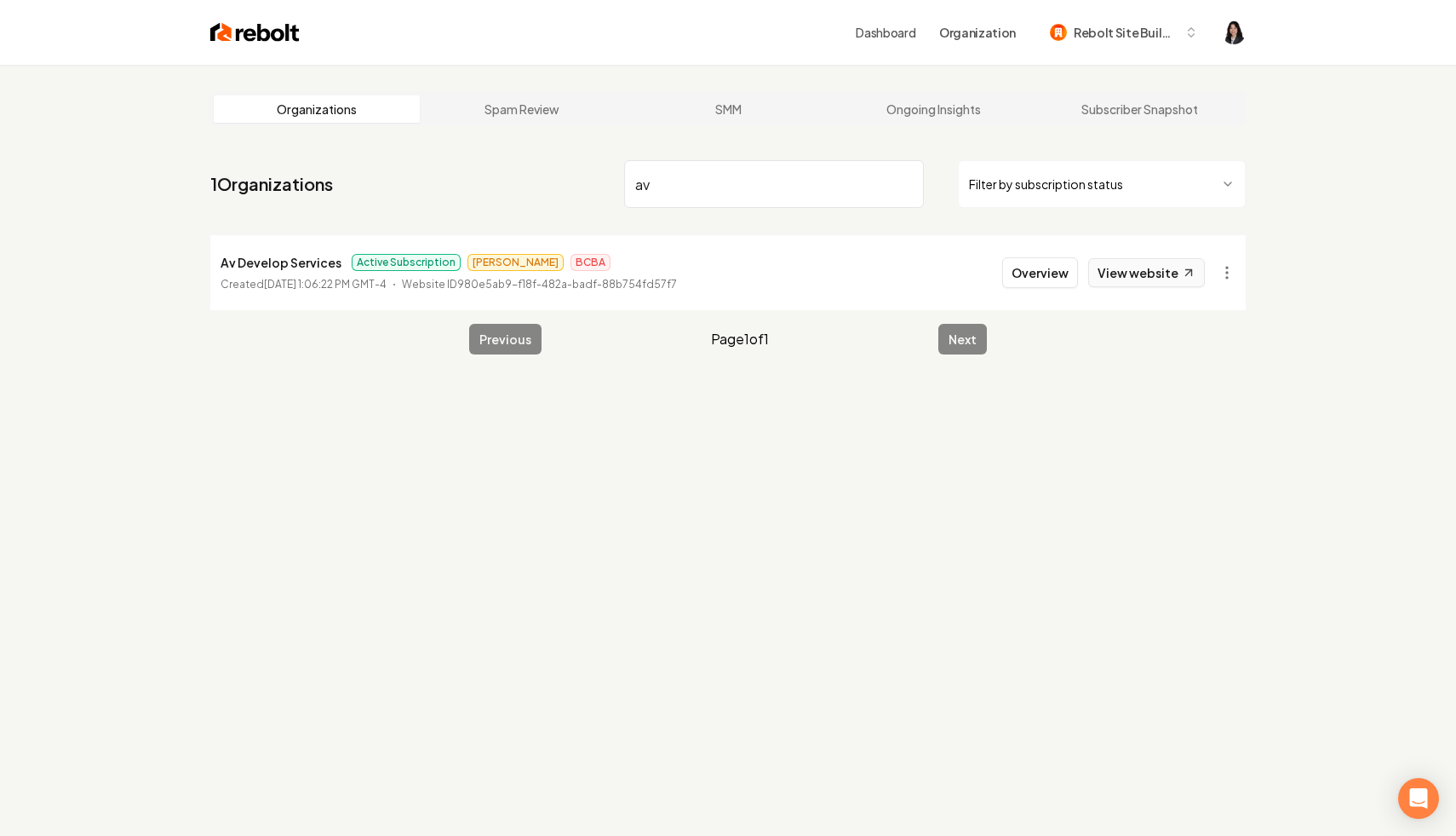
type input "av"
click at [1179, 267] on link "View website" at bounding box center [1146, 272] width 117 height 28
click at [1228, 278] on html "Dashboard Organization Rebolt Site Builder Organizations Spam Review SMM Ongoin…" at bounding box center [728, 418] width 1456 height 836
click at [1215, 418] on link "View in Stripe" at bounding box center [1186, 420] width 108 height 28
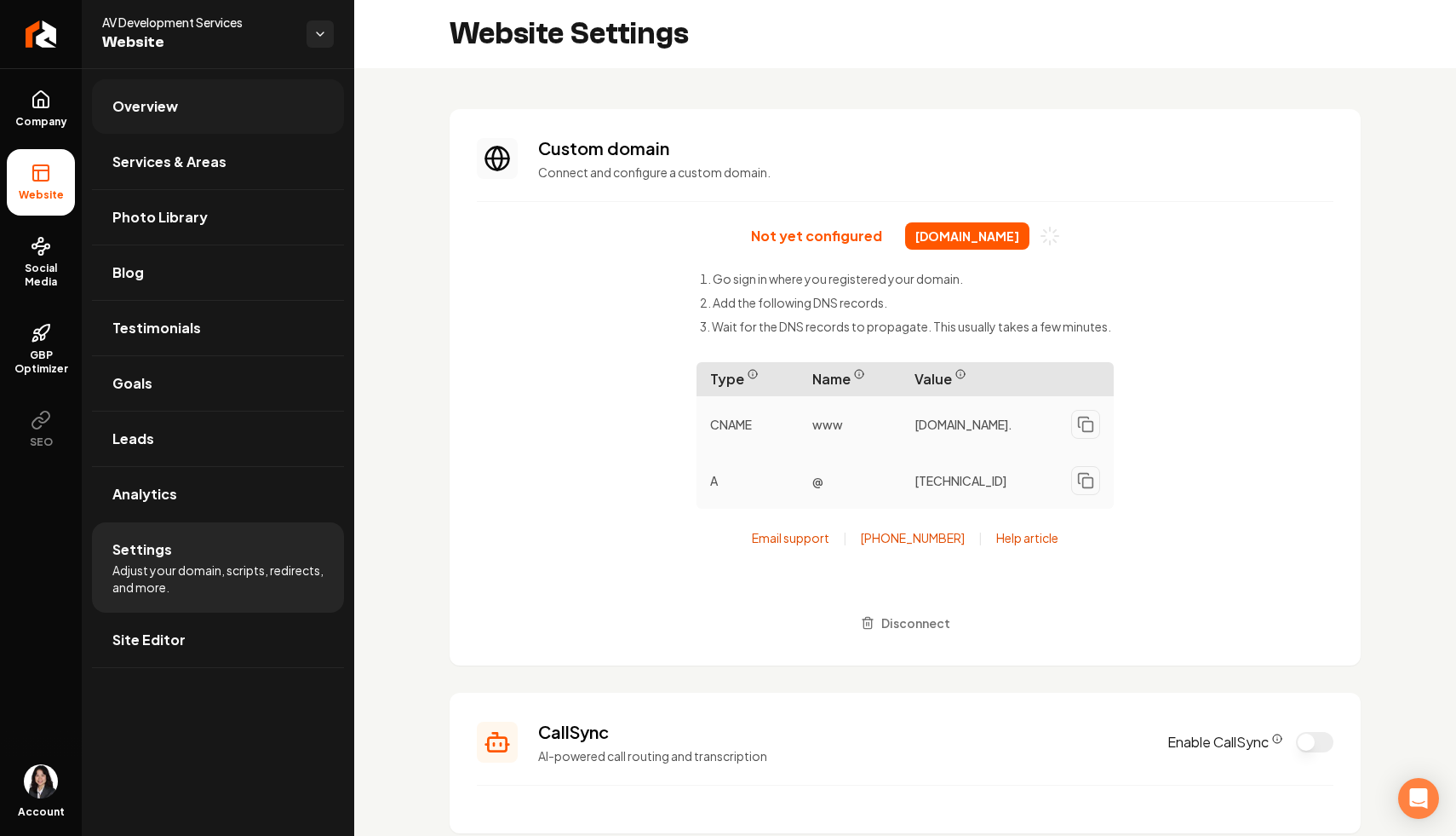
click at [238, 99] on link "Overview" at bounding box center [218, 107] width 252 height 55
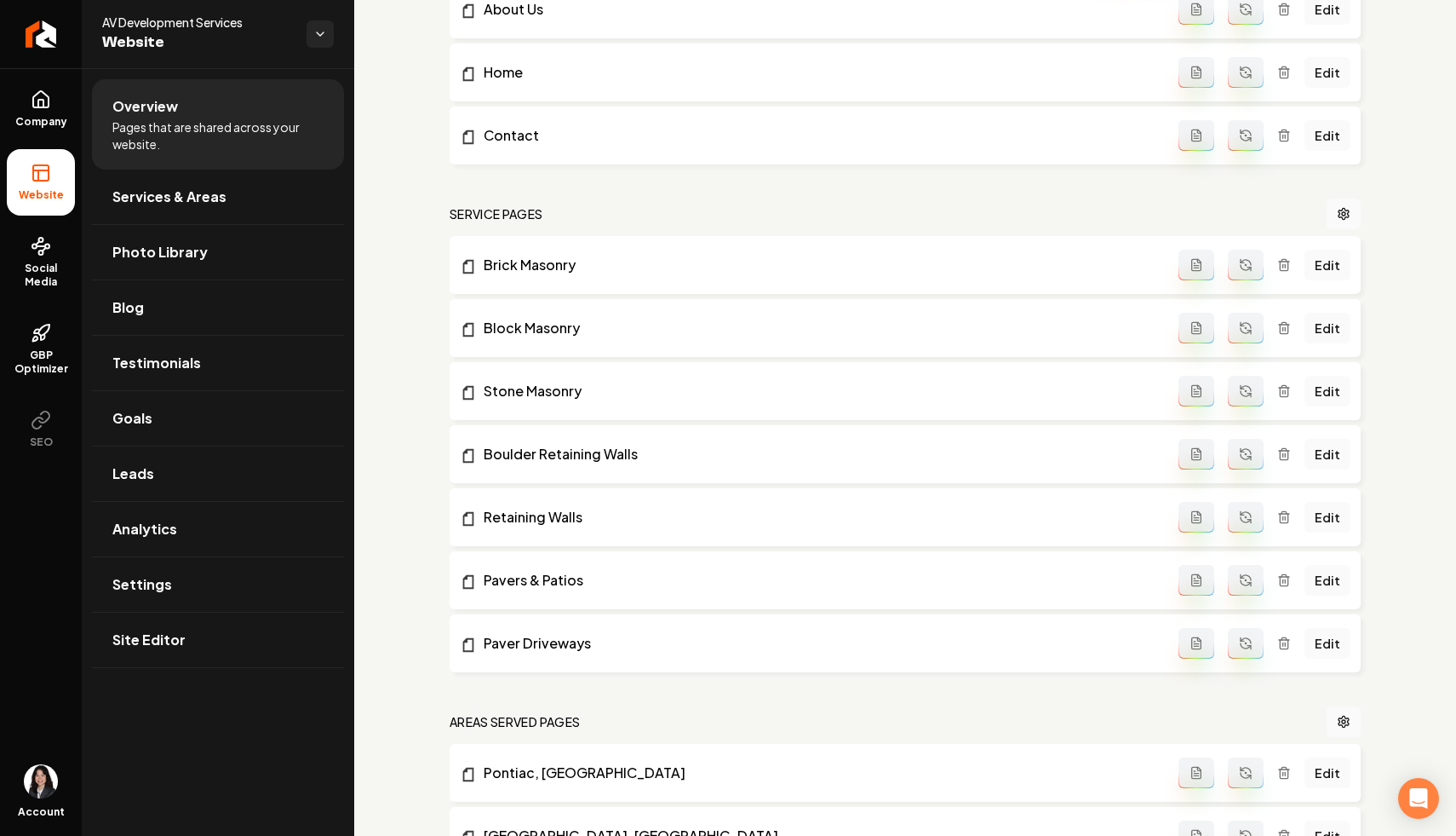
scroll to position [218, 0]
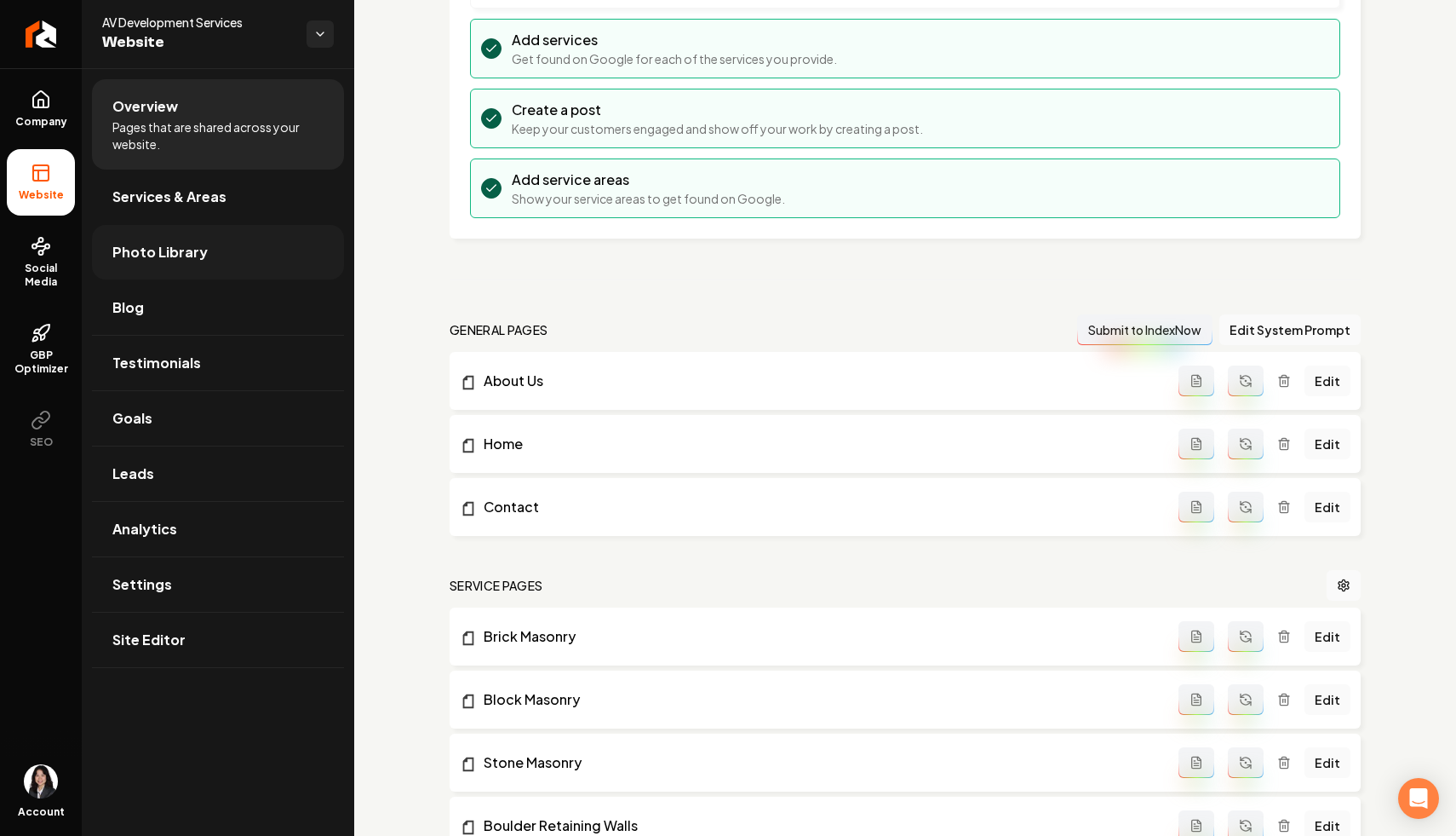
click at [244, 253] on link "Photo Library" at bounding box center [218, 252] width 252 height 55
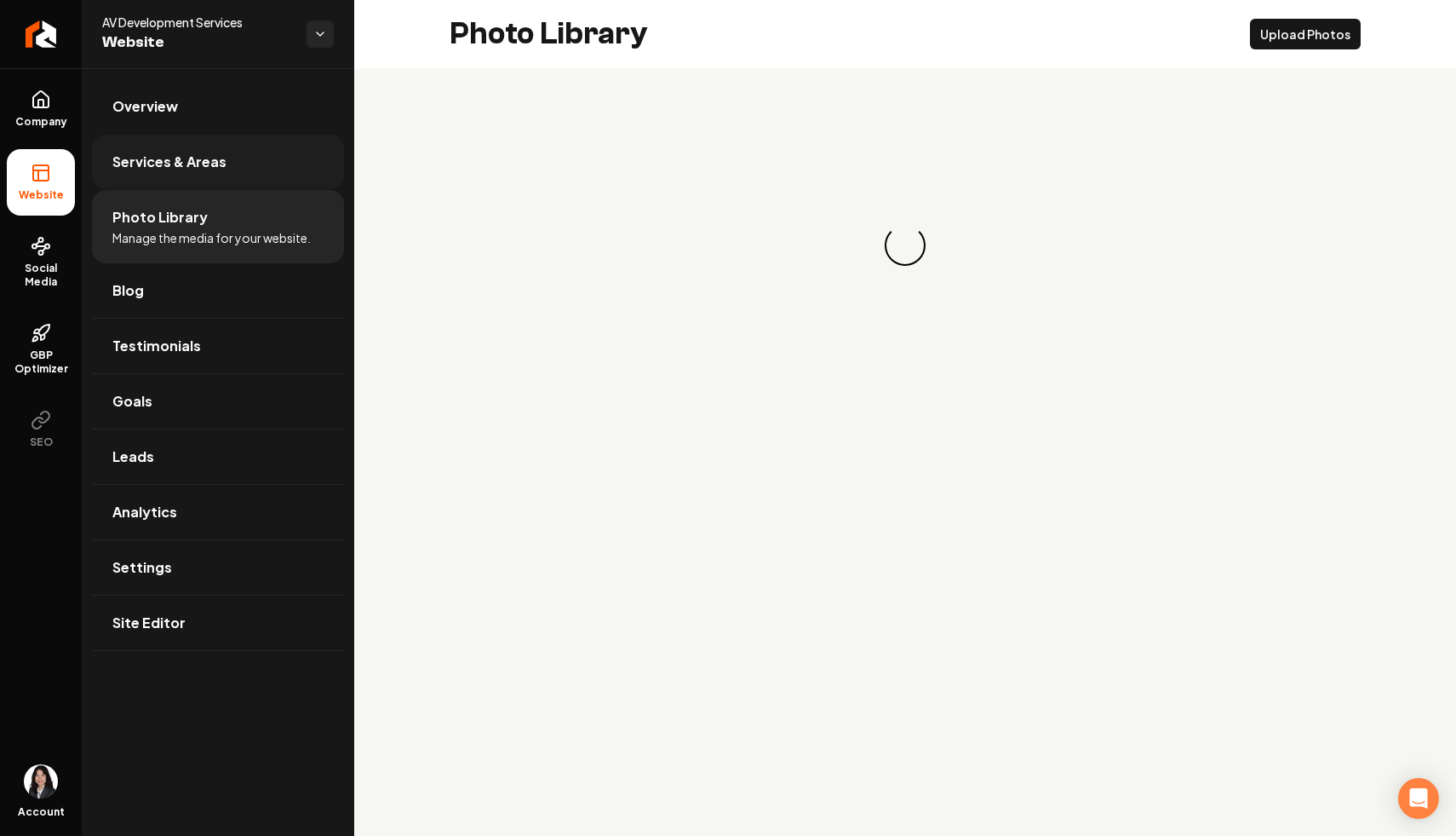
click at [252, 171] on link "Services & Areas" at bounding box center [218, 162] width 252 height 55
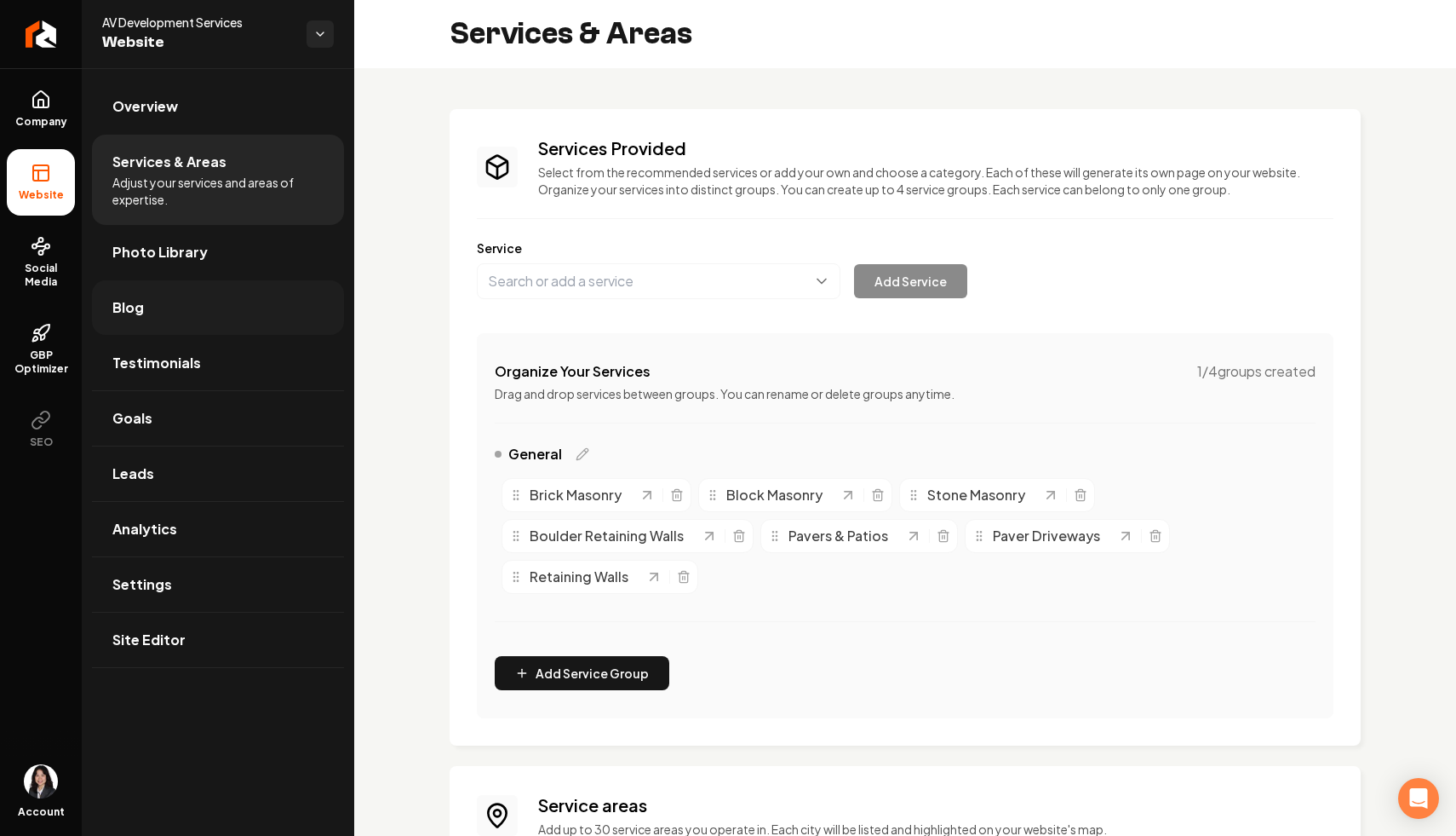
click at [256, 311] on link "Blog" at bounding box center [218, 307] width 252 height 55
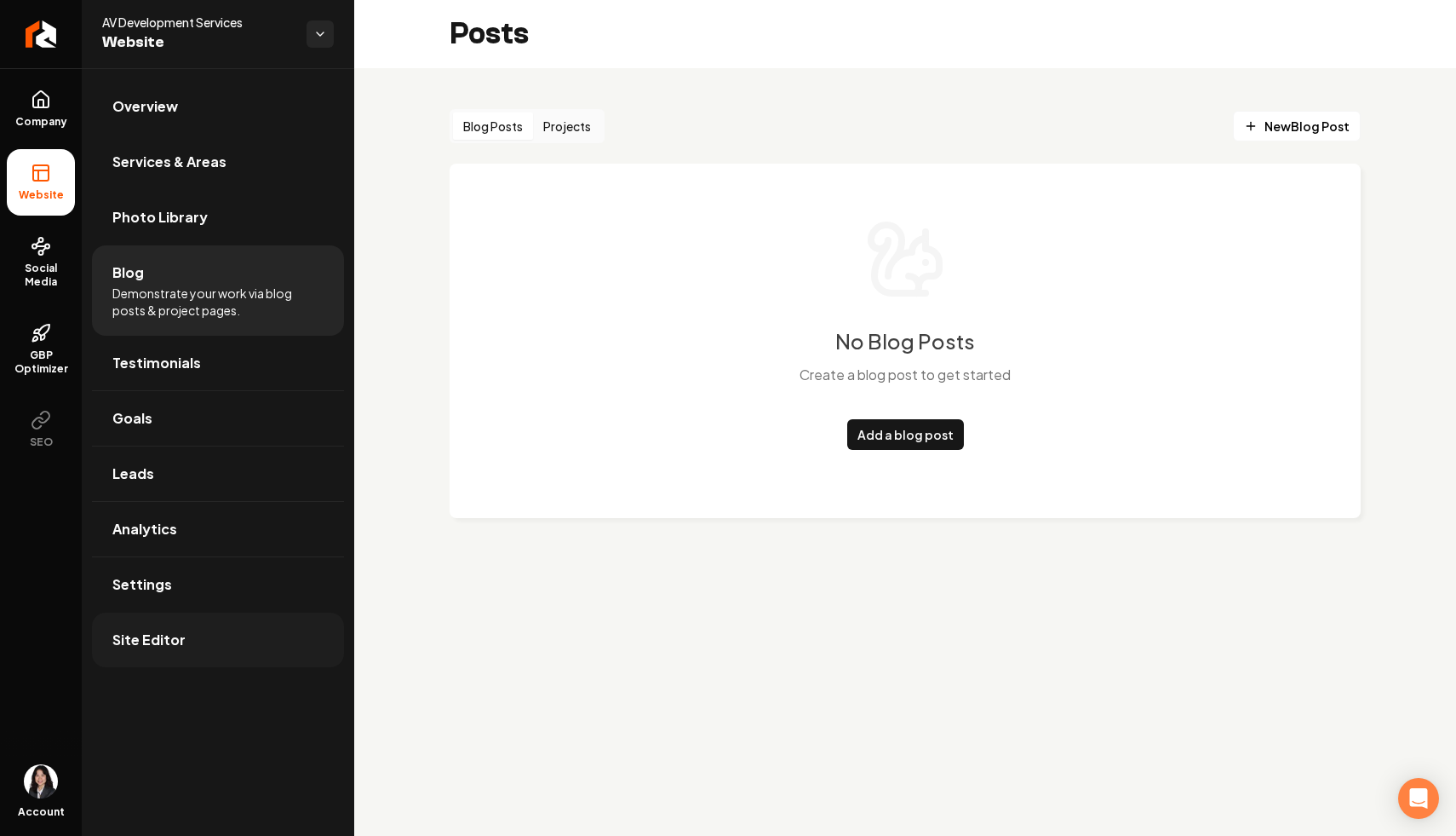
click at [240, 661] on link "Site Editor" at bounding box center [218, 641] width 252 height 55
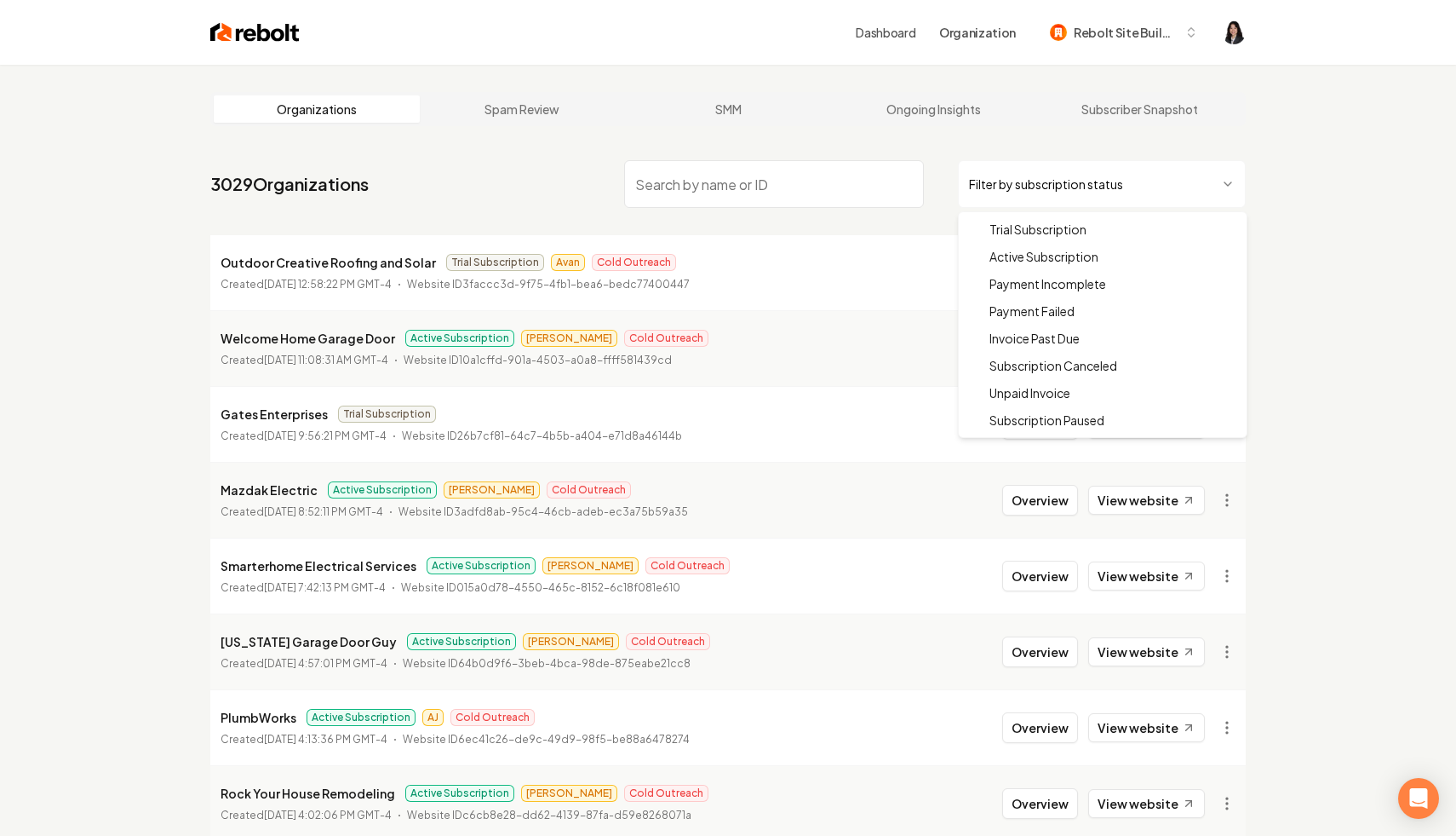
click at [1117, 198] on html "Dashboard Organization Rebolt Site Builder Organizations Spam Review SMM Ongoin…" at bounding box center [728, 418] width 1456 height 836
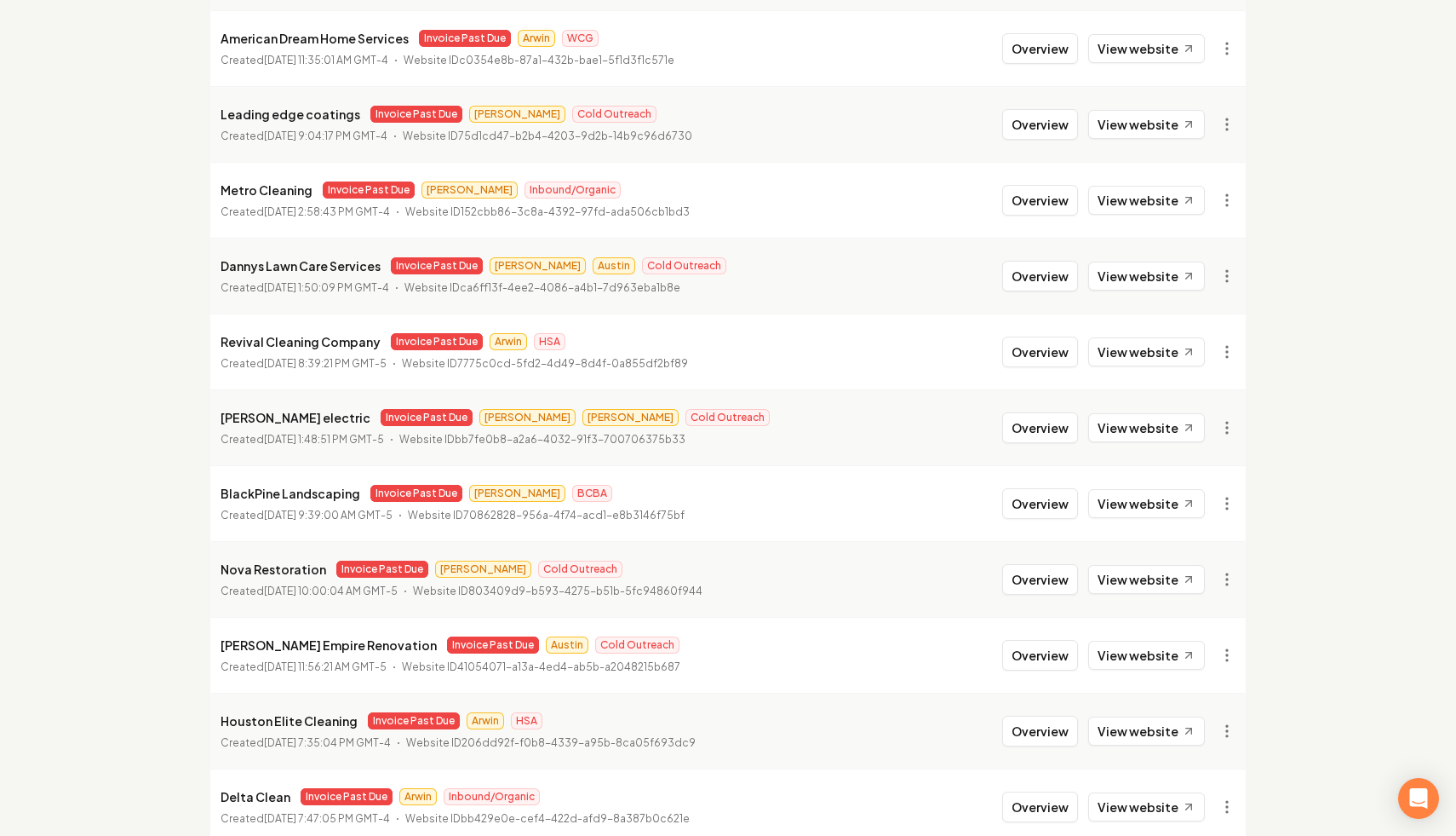
scroll to position [1513, 0]
